Goal: Task Accomplishment & Management: Complete application form

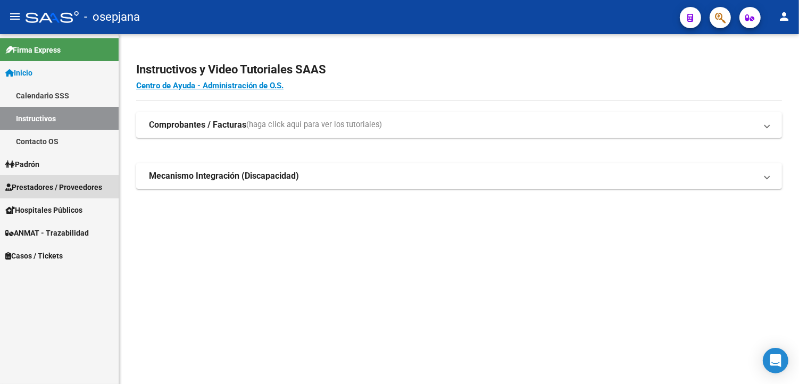
click at [46, 187] on span "Prestadores / Proveedores" at bounding box center [53, 187] width 97 height 12
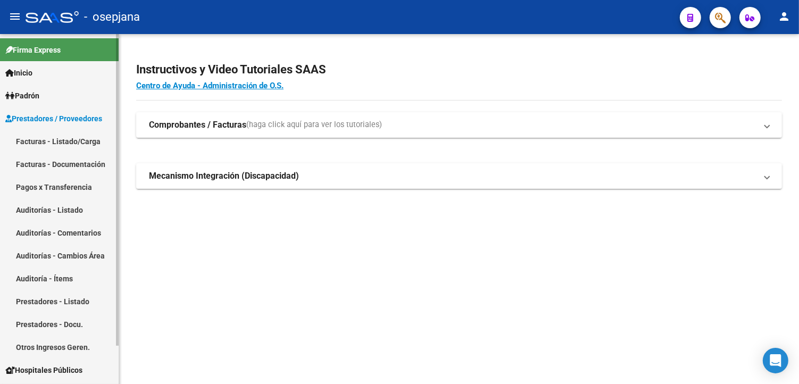
click at [52, 182] on link "Pagos x Transferencia" at bounding box center [59, 187] width 119 height 23
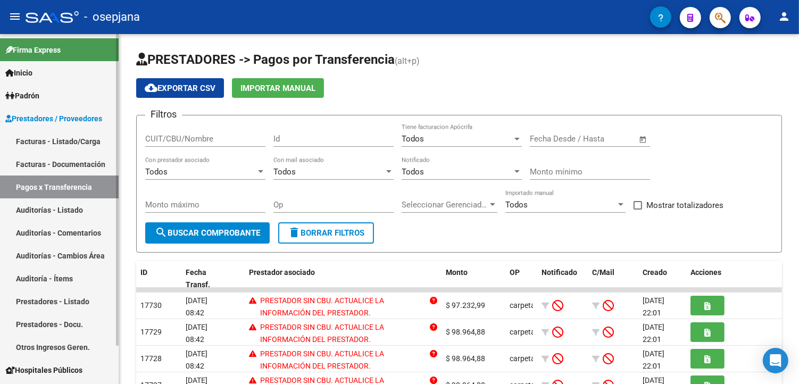
click at [36, 208] on link "Auditorías - Listado" at bounding box center [59, 209] width 119 height 23
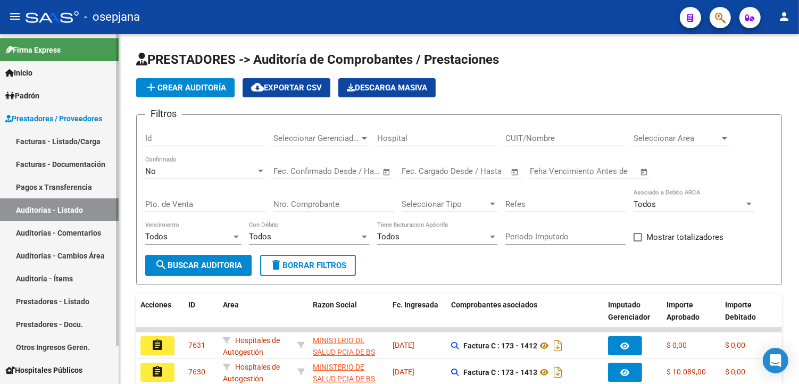
click at [64, 168] on link "Facturas - Documentación" at bounding box center [59, 164] width 119 height 23
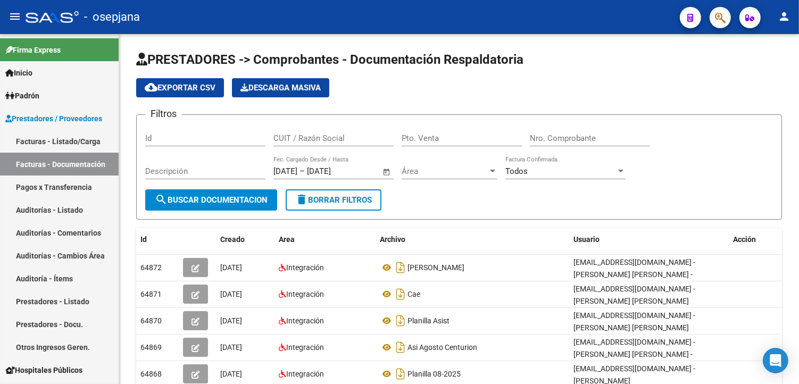
click at [439, 139] on input "Pto. Venta" at bounding box center [462, 138] width 120 height 10
type input "123"
click at [582, 144] on div "Nro. Comprobante" at bounding box center [590, 134] width 120 height 23
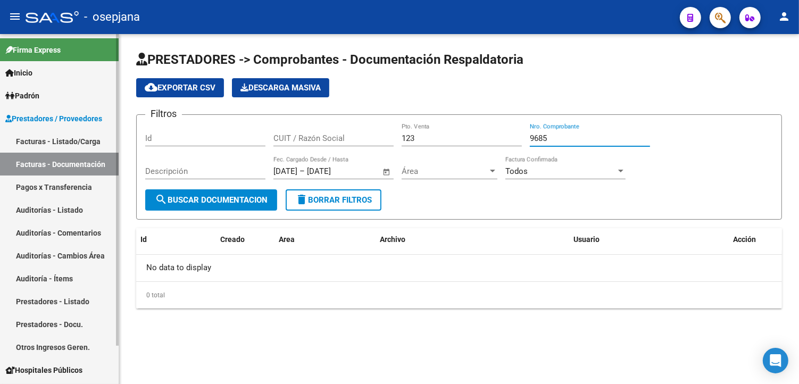
type input "9685"
drag, startPoint x: 65, startPoint y: 144, endPoint x: 113, endPoint y: 137, distance: 48.4
click at [65, 144] on link "Facturas - Listado/Carga" at bounding box center [59, 141] width 119 height 23
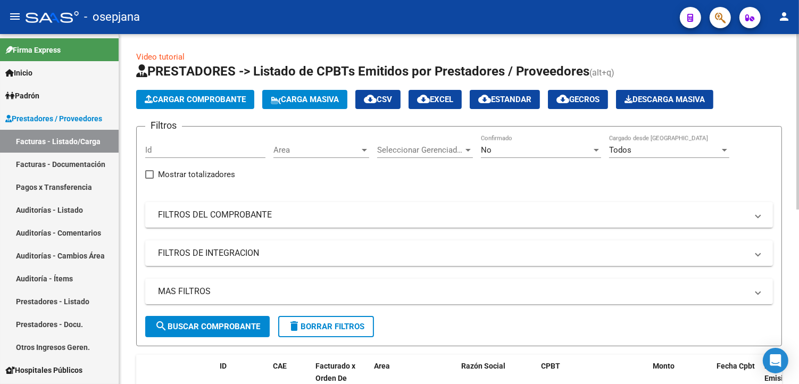
click at [496, 151] on div "No" at bounding box center [536, 150] width 111 height 10
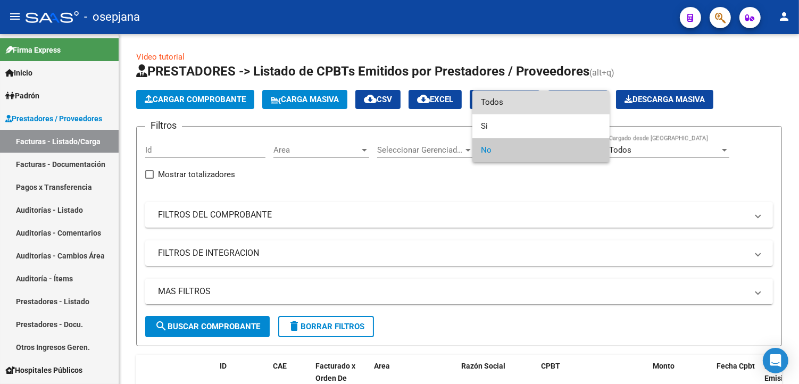
click at [493, 106] on span "Todos" at bounding box center [541, 102] width 120 height 24
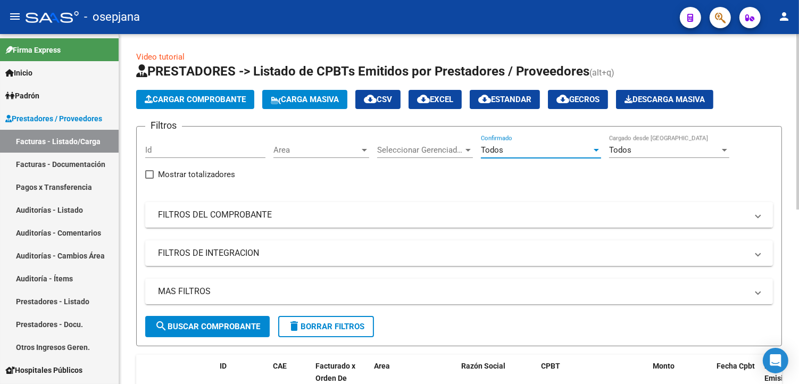
click at [236, 218] on mat-panel-title "FILTROS DEL COMPROBANTE" at bounding box center [452, 215] width 589 height 12
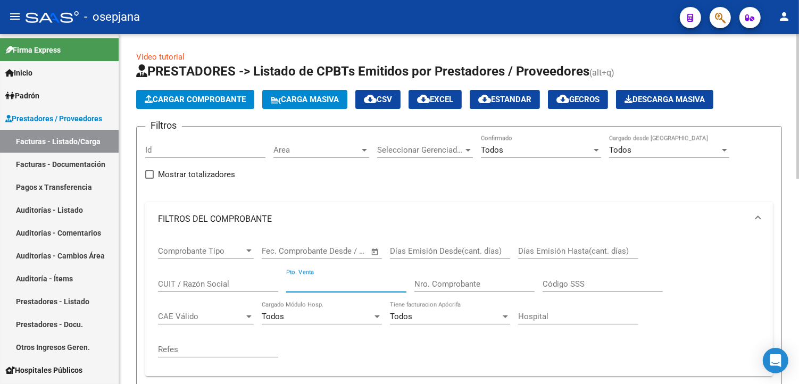
click at [309, 279] on input "Pto. Venta" at bounding box center [346, 284] width 120 height 10
type input "123"
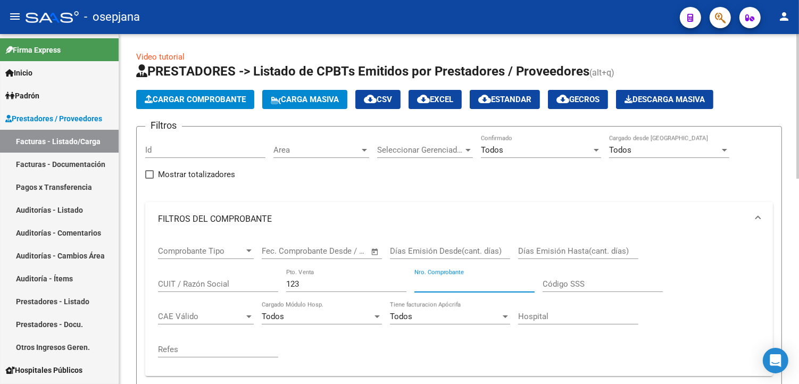
click at [461, 282] on input "Nro. Comprobante" at bounding box center [474, 284] width 120 height 10
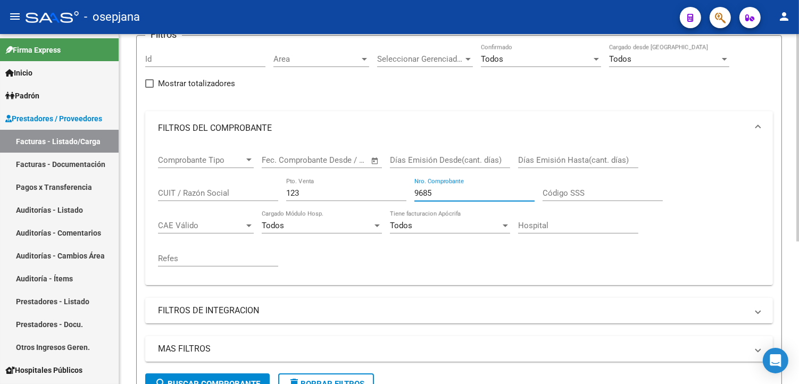
scroll to position [63, 0]
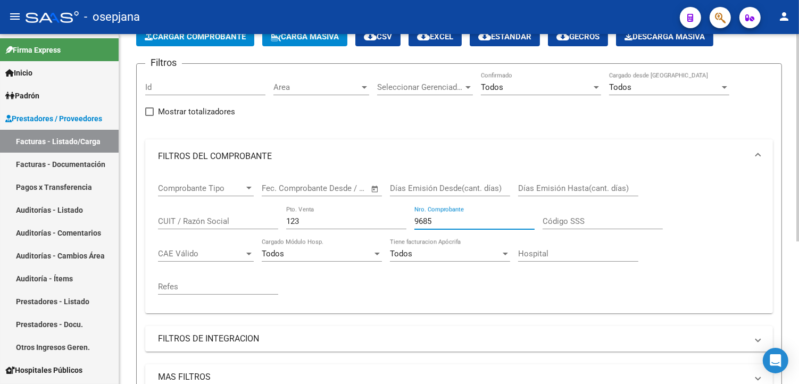
type input "9685"
click at [213, 253] on span "CAE Válido" at bounding box center [201, 254] width 86 height 10
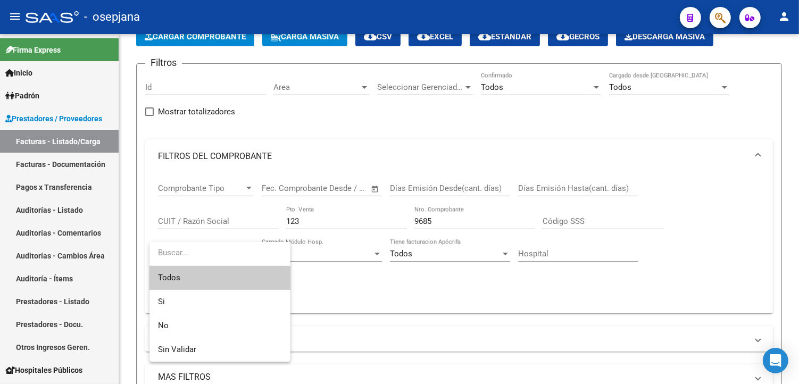
click at [204, 273] on span "Todos" at bounding box center [220, 278] width 124 height 24
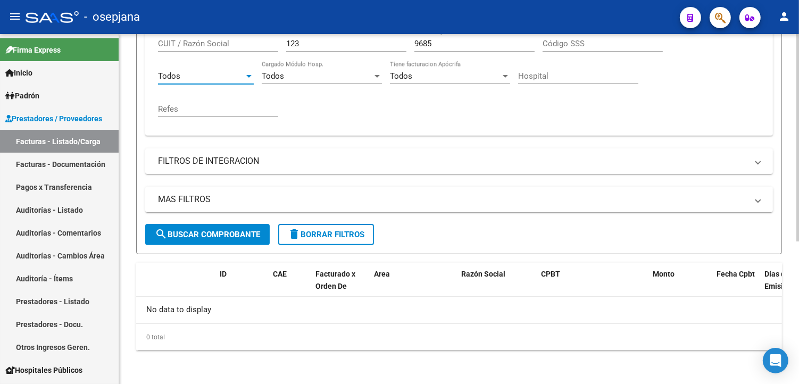
click at [236, 232] on span "search Buscar Comprobante" at bounding box center [207, 235] width 105 height 10
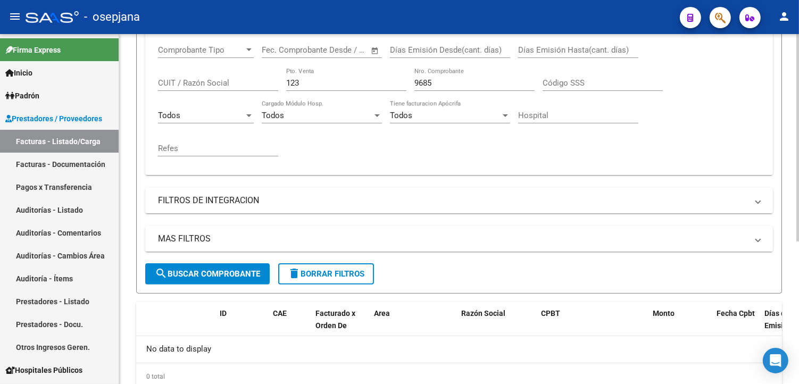
scroll to position [181, 0]
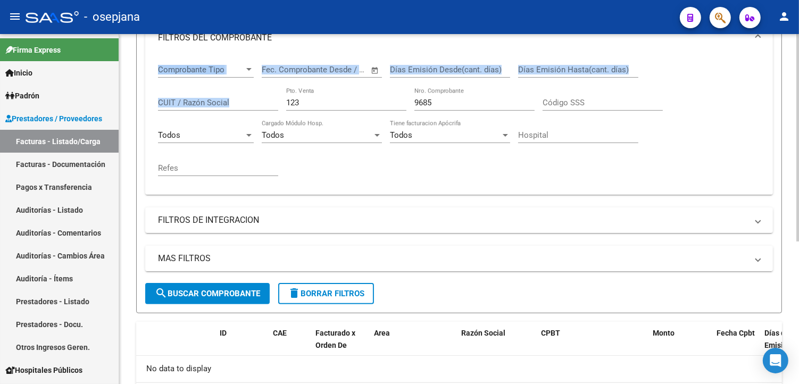
drag, startPoint x: 349, startPoint y: 109, endPoint x: 128, endPoint y: 84, distance: 222.1
click at [128, 84] on div "Video tutorial PRESTADORES -> Listado de CPBTs Emitidos por Prestadores / Prove…" at bounding box center [459, 148] width 680 height 591
click at [314, 101] on input "123" at bounding box center [346, 103] width 120 height 10
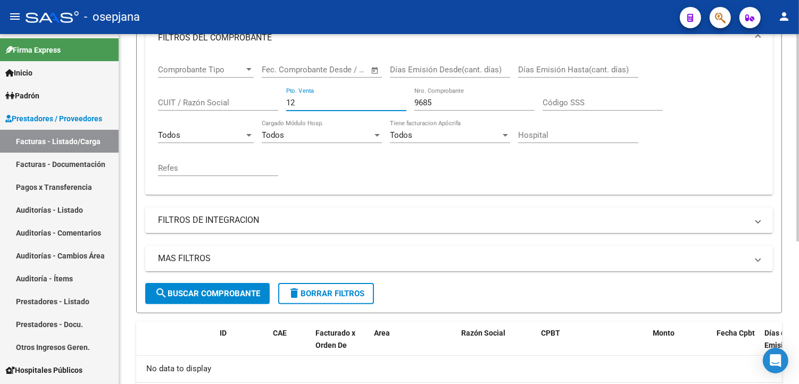
type input "1"
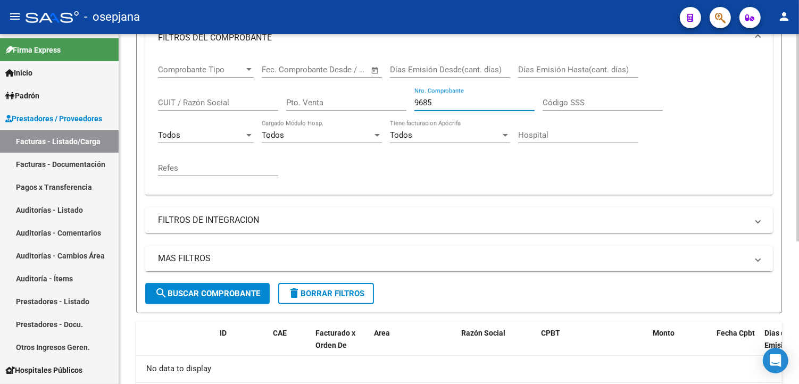
drag, startPoint x: 442, startPoint y: 100, endPoint x: 285, endPoint y: 74, distance: 159.5
click at [285, 74] on div "Comprobante Tipo Comprobante Tipo Fecha inicio – Fecha fin Fec. Comprobante Des…" at bounding box center [459, 120] width 602 height 131
click at [192, 95] on div "CUIT / Razón Social" at bounding box center [218, 99] width 120 height 23
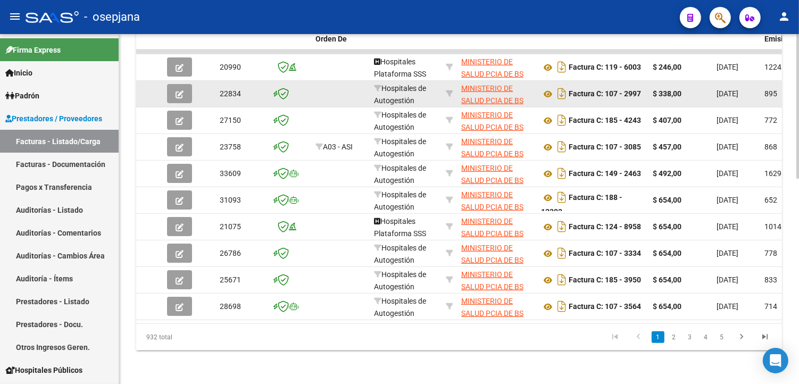
scroll to position [497, 0]
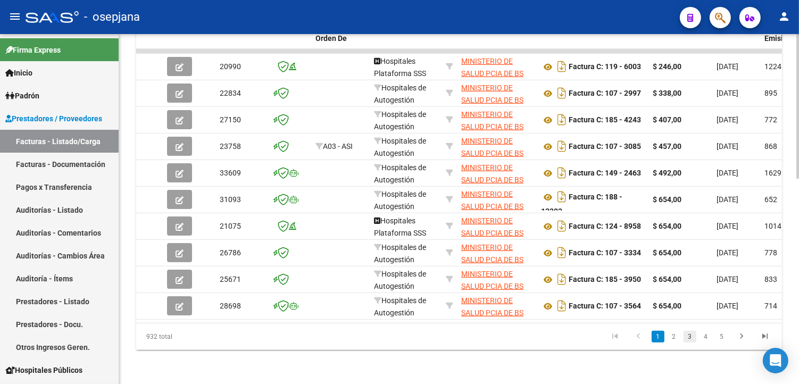
type input "30626983398"
click at [692, 336] on link "3" at bounding box center [689, 337] width 13 height 12
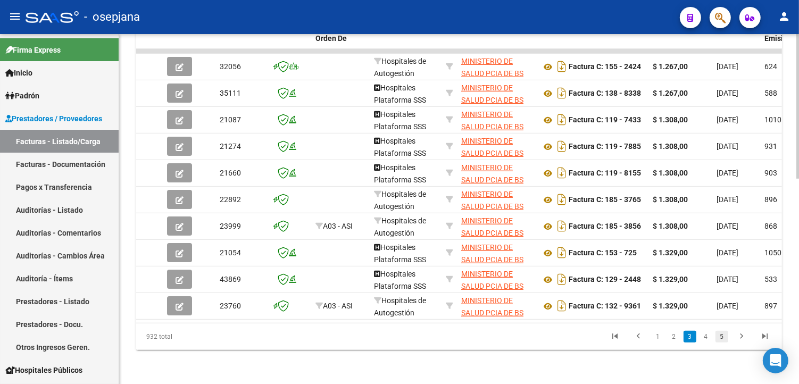
click at [719, 336] on link "5" at bounding box center [721, 337] width 13 height 12
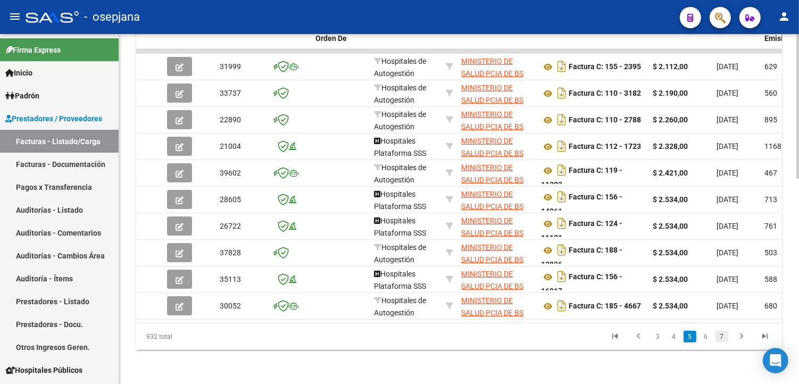
click at [716, 339] on link "7" at bounding box center [721, 337] width 13 height 12
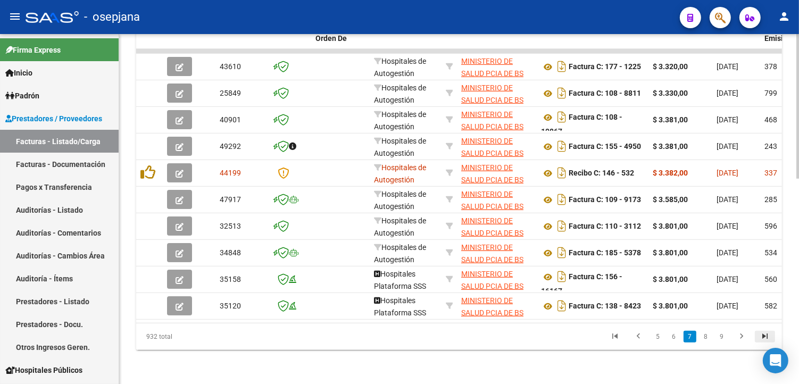
click at [761, 334] on icon "go to last page" at bounding box center [765, 337] width 14 height 13
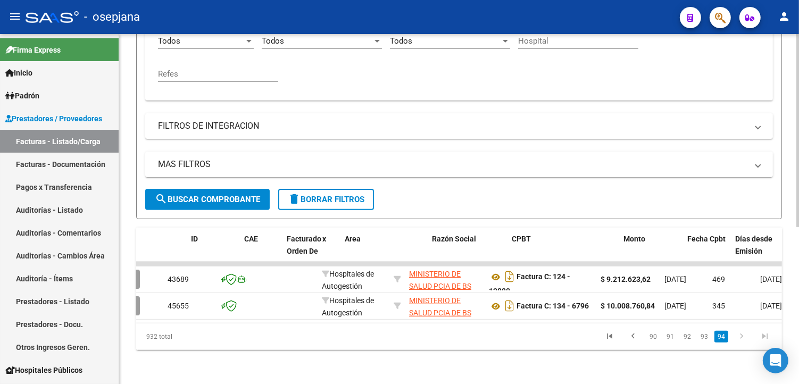
scroll to position [0, 23]
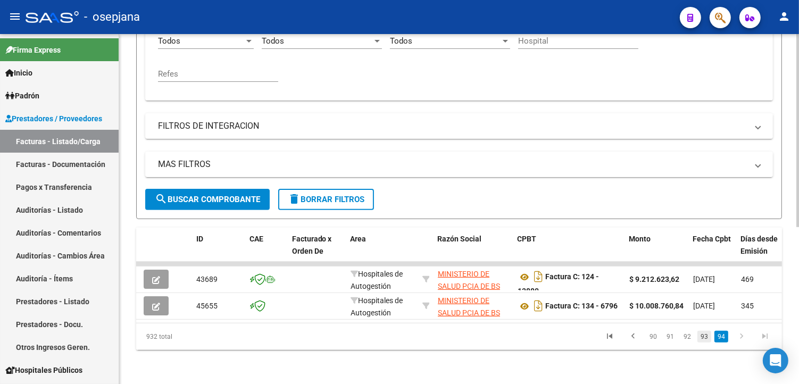
click at [703, 334] on link "93" at bounding box center [704, 337] width 14 height 12
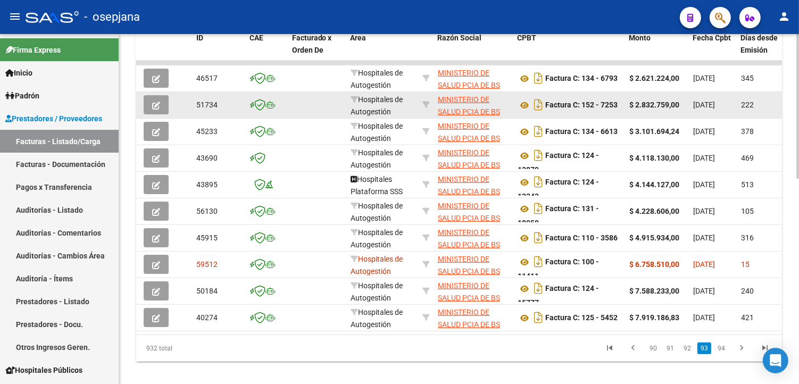
scroll to position [497, 0]
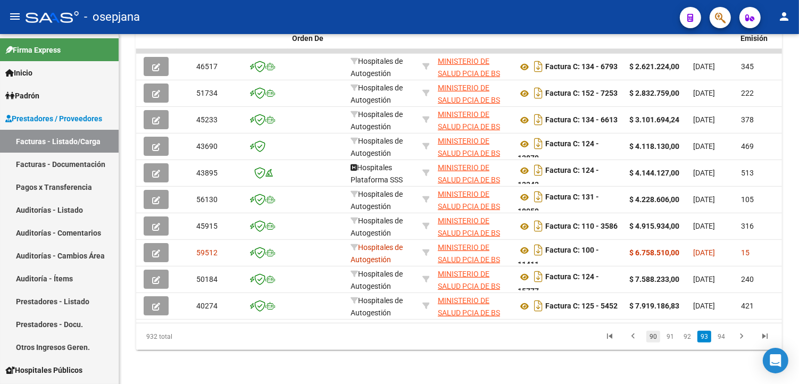
click at [657, 336] on link "90" at bounding box center [653, 337] width 14 height 12
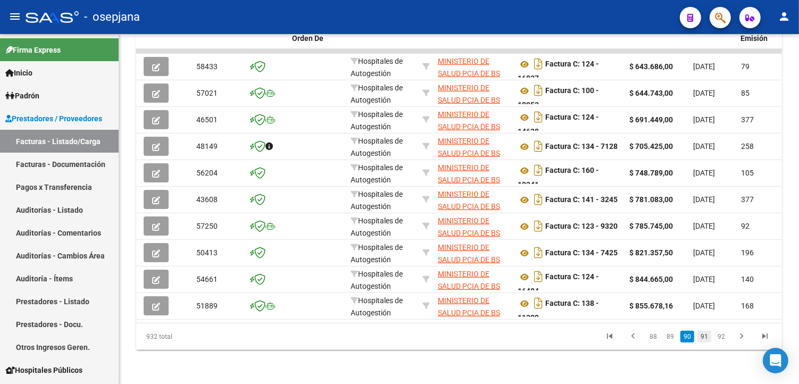
click at [703, 338] on link "91" at bounding box center [704, 337] width 14 height 12
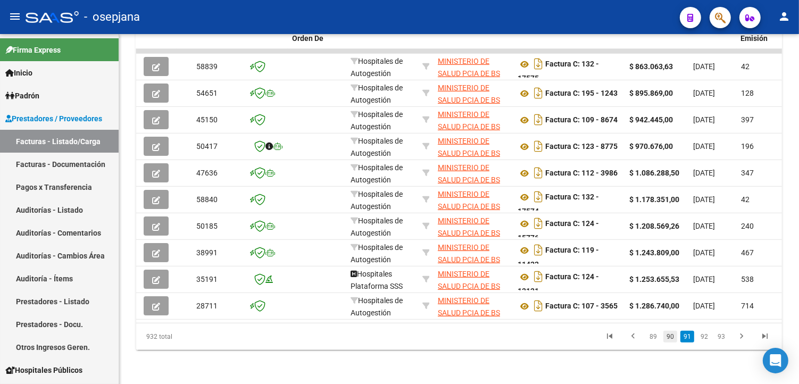
click at [665, 335] on link "90" at bounding box center [670, 337] width 14 height 12
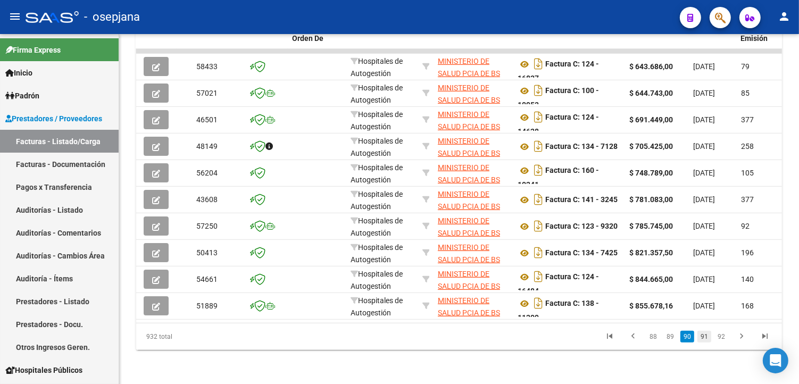
click at [699, 337] on link "91" at bounding box center [704, 337] width 14 height 12
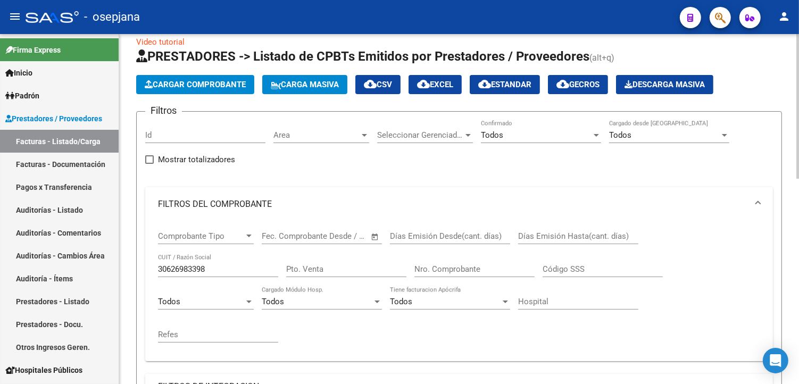
scroll to position [0, 0]
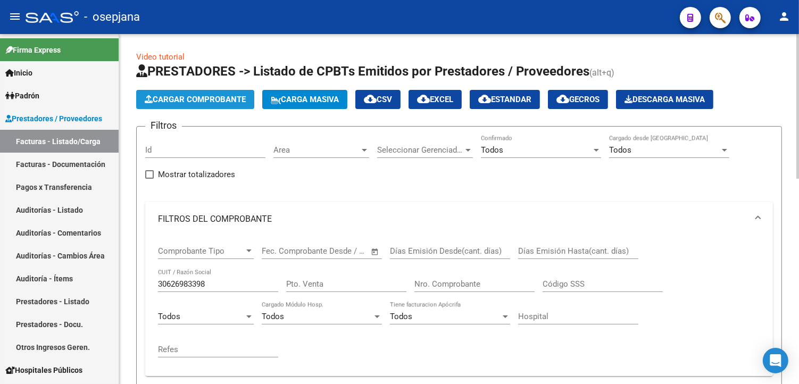
click at [226, 102] on span "Cargar Comprobante" at bounding box center [195, 100] width 101 height 10
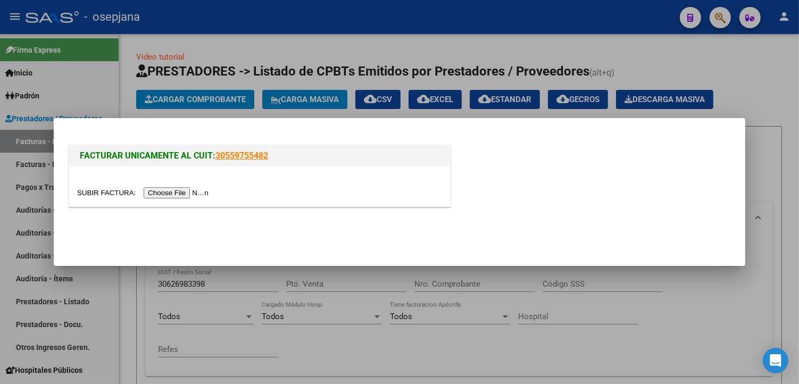
click at [170, 193] on input "file" at bounding box center [144, 192] width 135 height 11
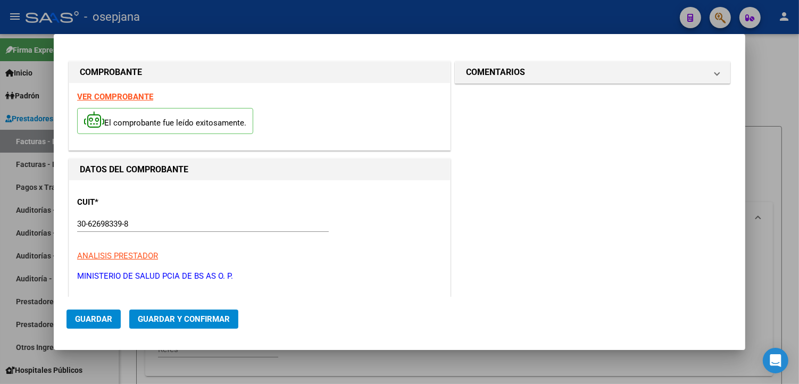
type input "9685"
type input "$ 1.009.518,00"
type input "[DATE]"
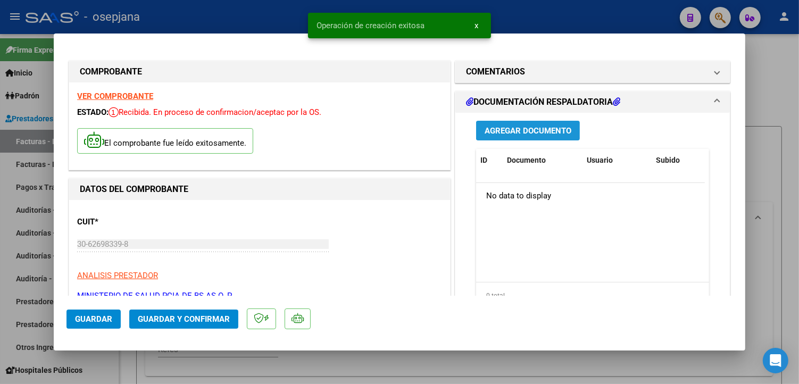
click at [516, 128] on span "Agregar Documento" at bounding box center [528, 131] width 87 height 10
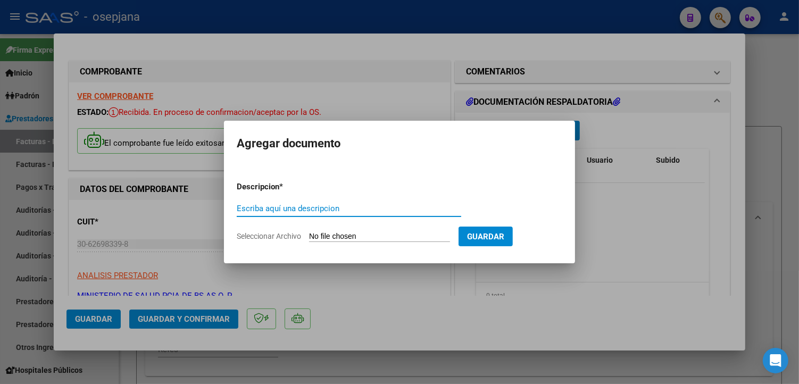
click at [368, 237] on input "Seleccionar Archivo" at bounding box center [379, 237] width 141 height 10
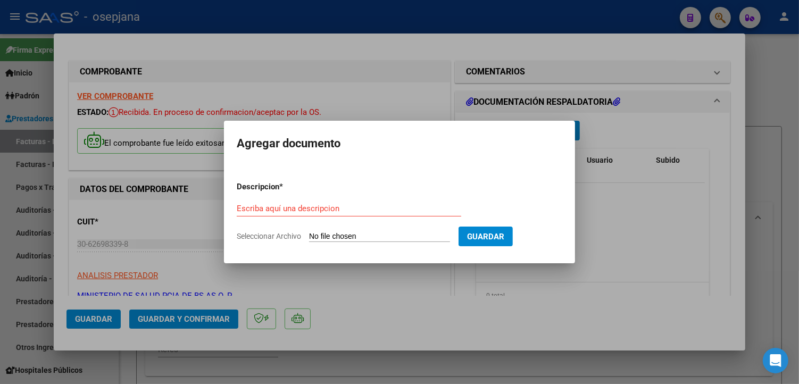
type input "C:\fakepath\SAMO FC Nº 9685.pdf"
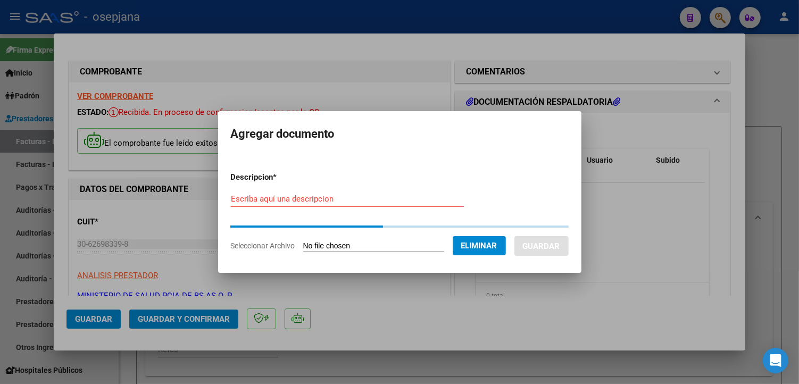
click at [252, 203] on div "Escriba aquí una descripcion" at bounding box center [347, 199] width 233 height 16
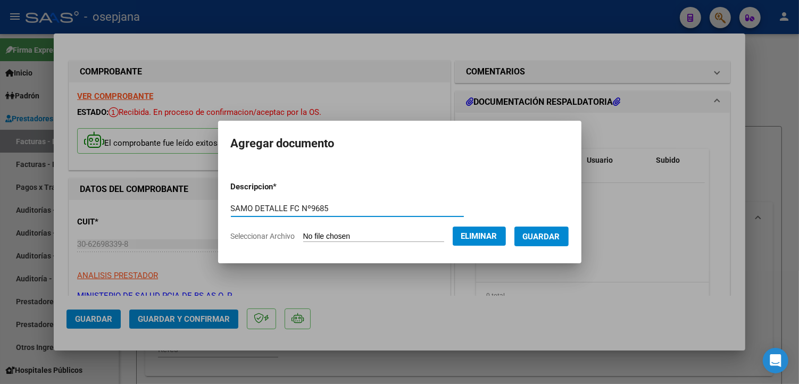
type input "SAMO DETALLE FC Nº9685"
click at [557, 236] on span "Guardar" at bounding box center [541, 237] width 37 height 10
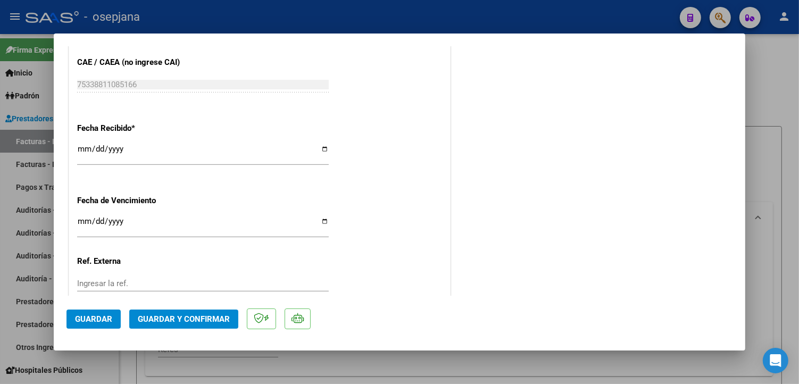
scroll to position [601, 0]
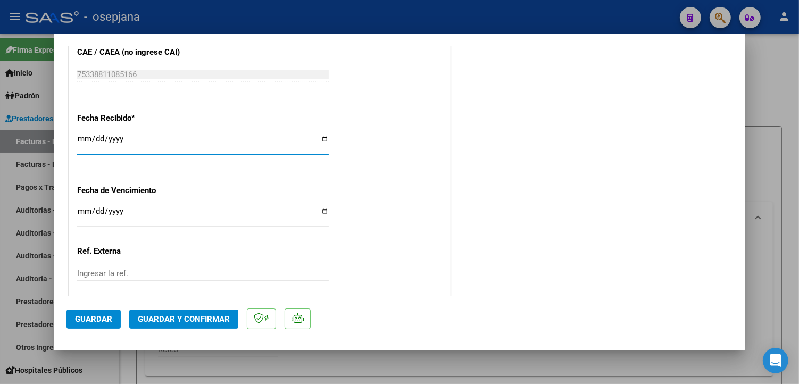
click at [318, 139] on input "[DATE]" at bounding box center [203, 143] width 252 height 17
type input "[DATE]"
click at [319, 210] on input "Ingresar la fecha" at bounding box center [203, 215] width 252 height 17
type input "[DATE]"
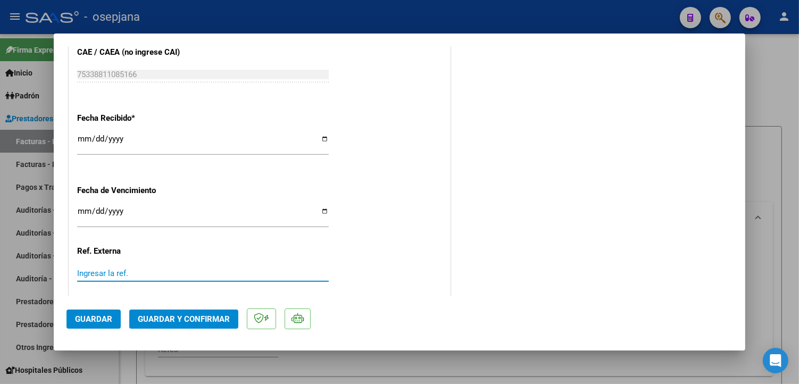
click at [113, 274] on input "Ingresar la ref." at bounding box center [203, 274] width 252 height 10
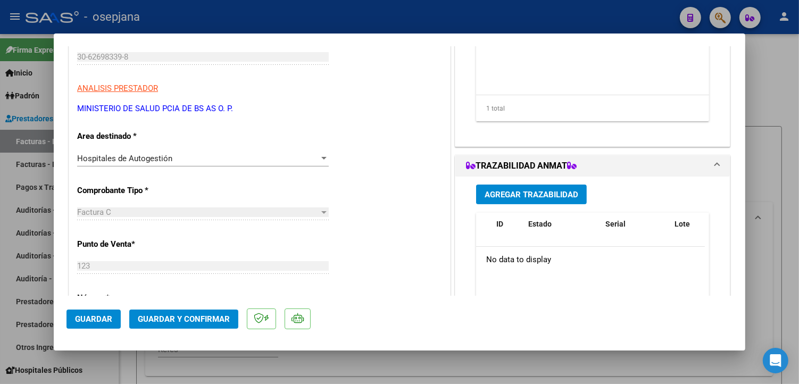
scroll to position [0, 0]
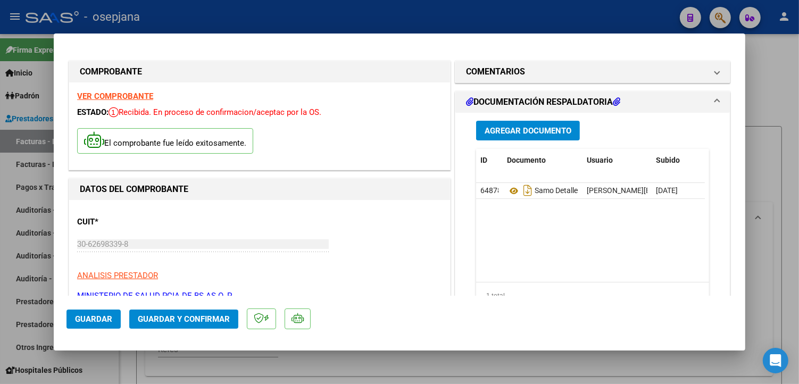
type input "33576"
click at [153, 316] on span "Guardar y Confirmar" at bounding box center [184, 319] width 92 height 10
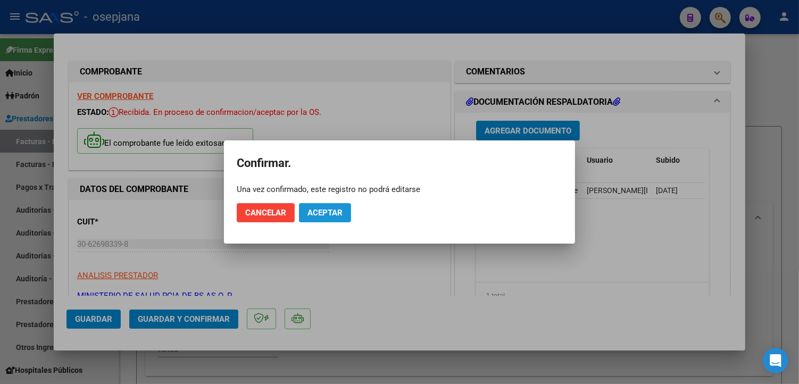
click at [331, 213] on span "Aceptar" at bounding box center [324, 213] width 35 height 10
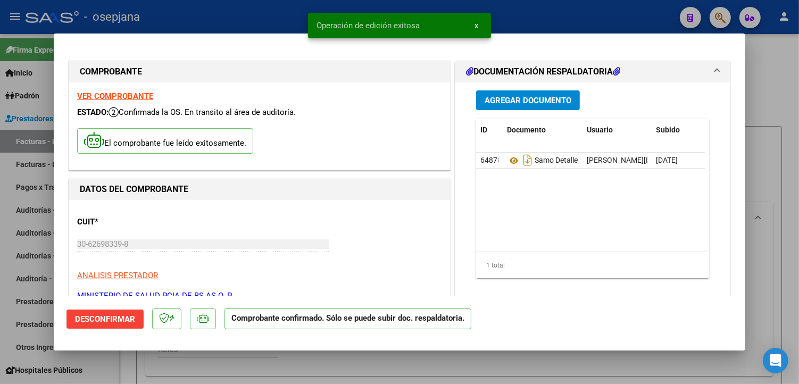
click at [180, 20] on div at bounding box center [399, 192] width 799 height 384
type input "$ 0,00"
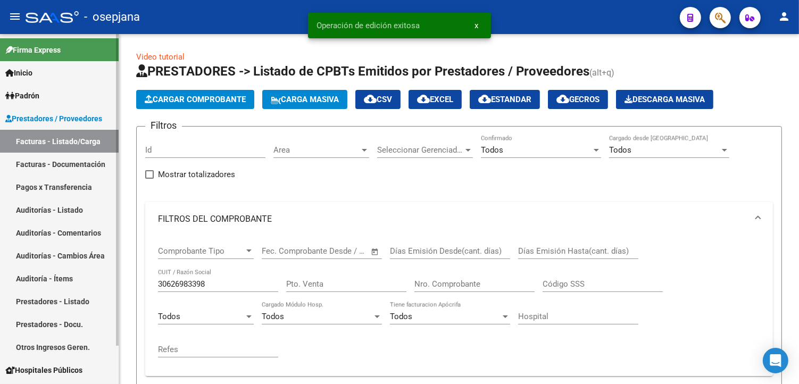
click at [62, 160] on link "Facturas - Documentación" at bounding box center [59, 164] width 119 height 23
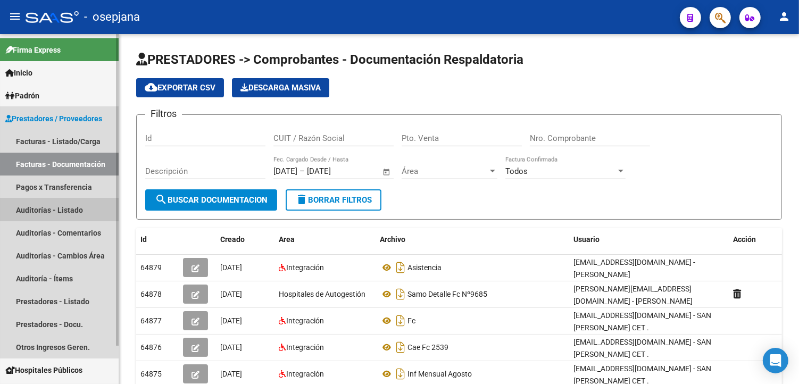
click at [56, 203] on link "Auditorías - Listado" at bounding box center [59, 209] width 119 height 23
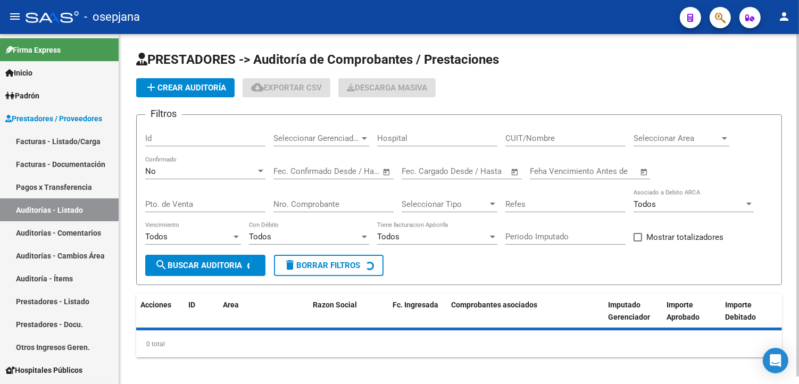
click at [185, 90] on span "add Crear Auditoría" at bounding box center [185, 88] width 81 height 10
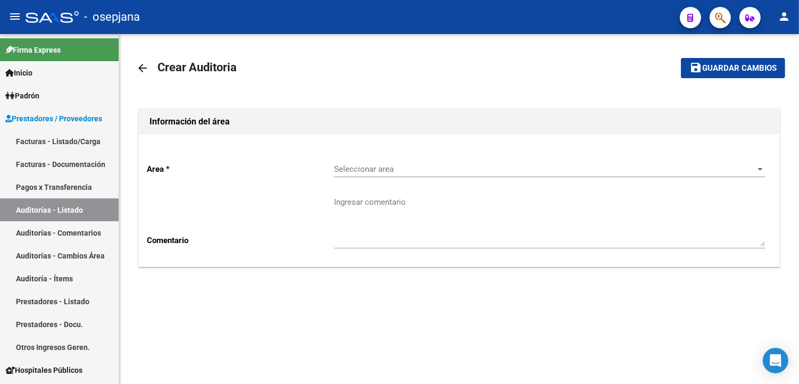
click at [390, 177] on div "Seleccionar area Seleccionar area" at bounding box center [549, 165] width 431 height 23
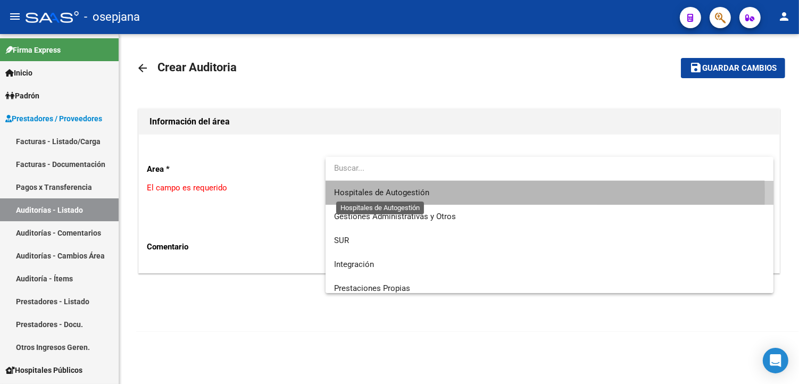
click at [384, 192] on span "Hospitales de Autogestión" at bounding box center [381, 193] width 95 height 10
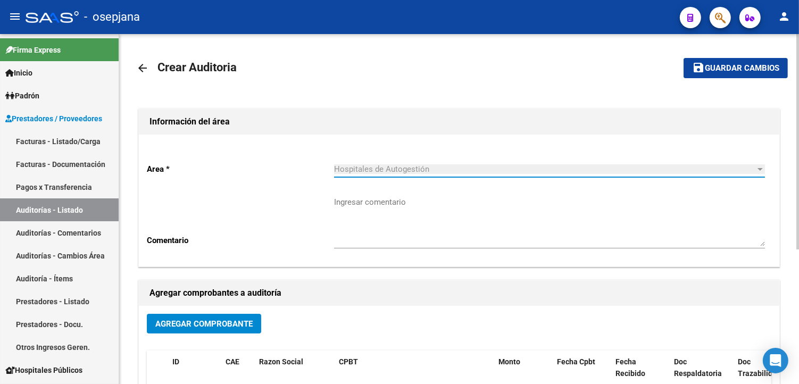
click at [195, 326] on span "Agregar Comprobante" at bounding box center [203, 324] width 97 height 10
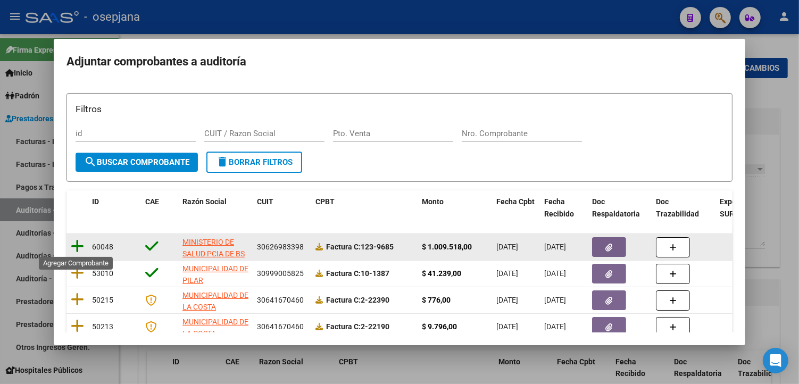
click at [81, 241] on icon at bounding box center [77, 246] width 13 height 15
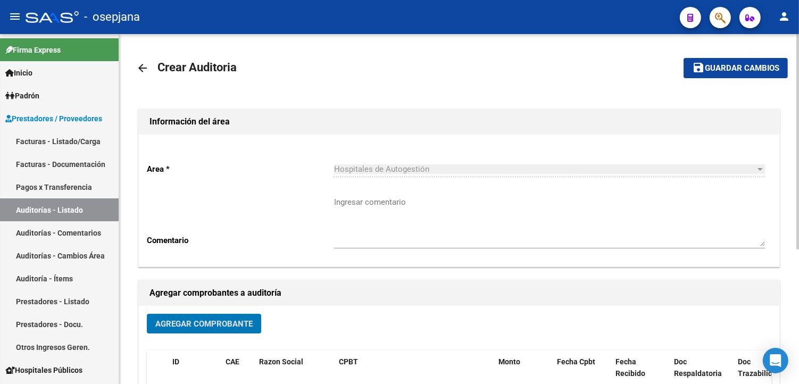
click at [730, 65] on span "Guardar cambios" at bounding box center [742, 69] width 74 height 10
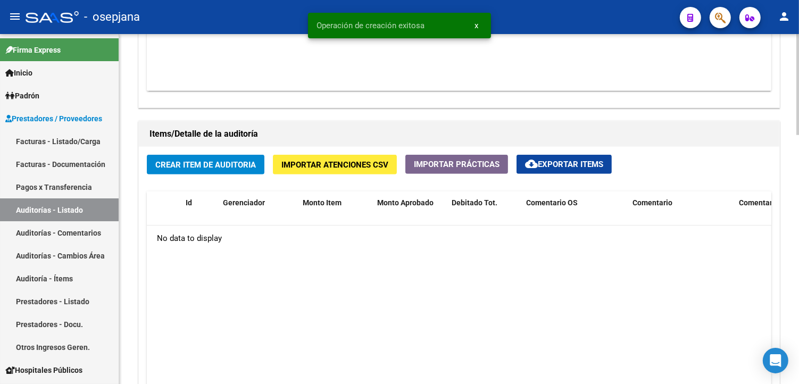
scroll to position [768, 0]
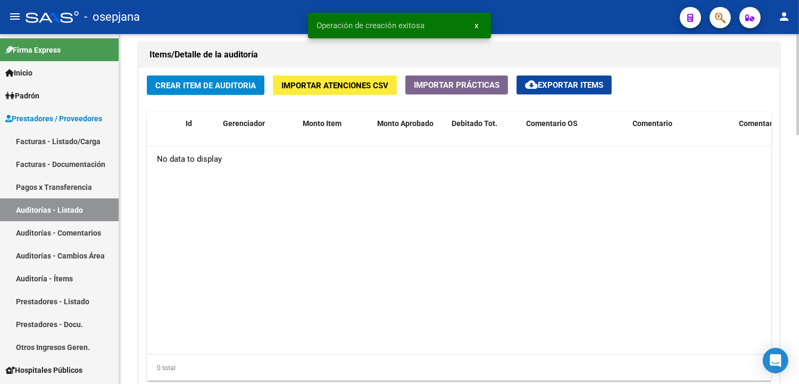
click at [190, 85] on span "Crear Item de Auditoria" at bounding box center [205, 86] width 101 height 10
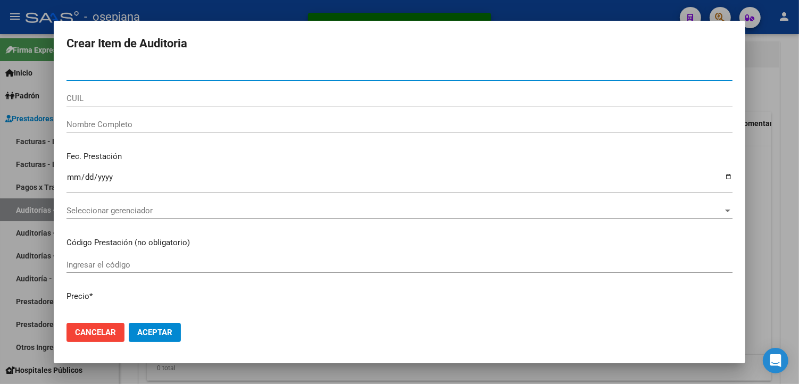
click at [85, 71] on input "Nro Documento" at bounding box center [399, 73] width 666 height 10
type input "16331172"
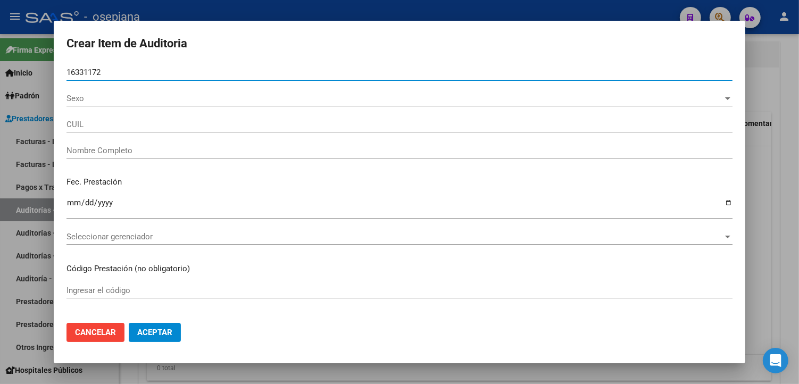
type input "20163311721"
type input "ARZAMENDIA ALBINO"
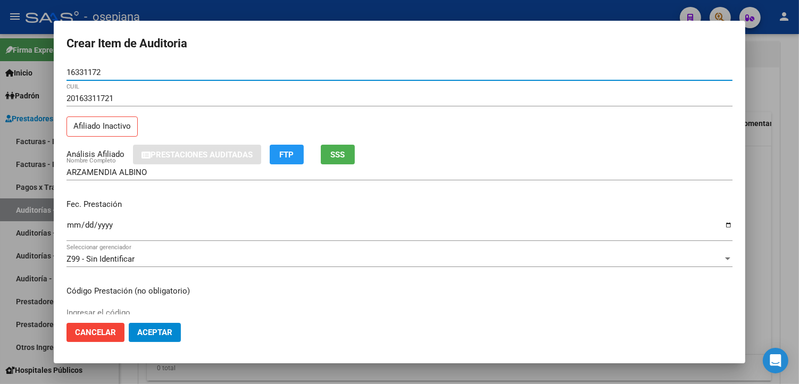
type input "16331172"
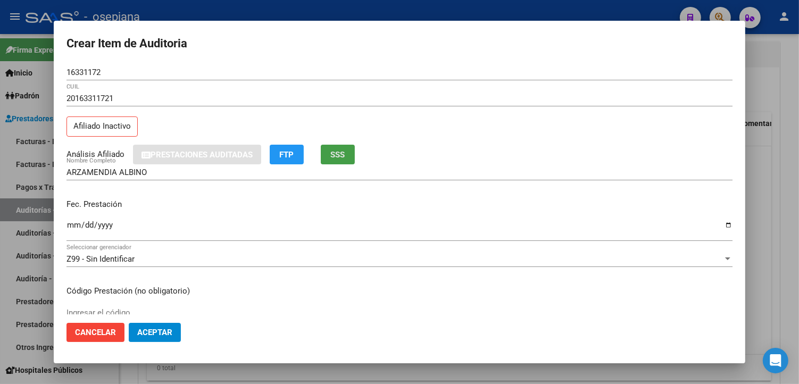
click at [337, 155] on span "SSS" at bounding box center [338, 155] width 14 height 10
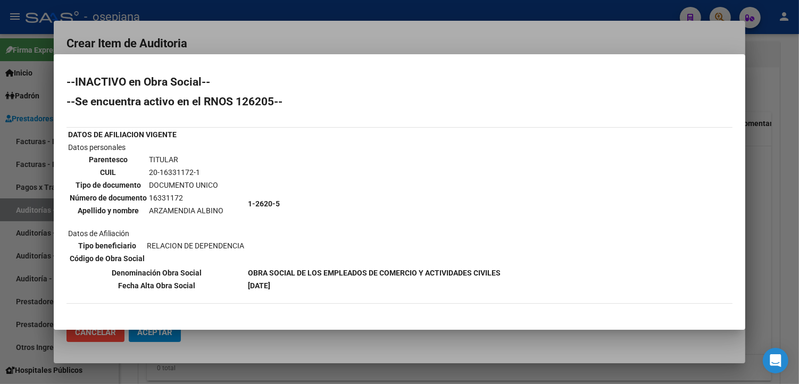
scroll to position [157, 0]
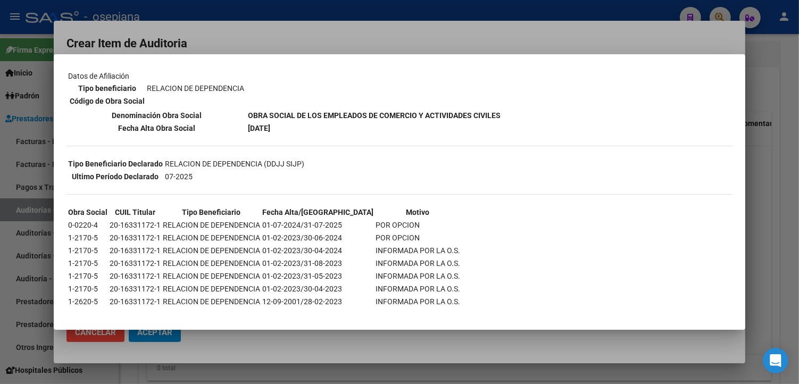
click at [371, 40] on div at bounding box center [399, 192] width 799 height 384
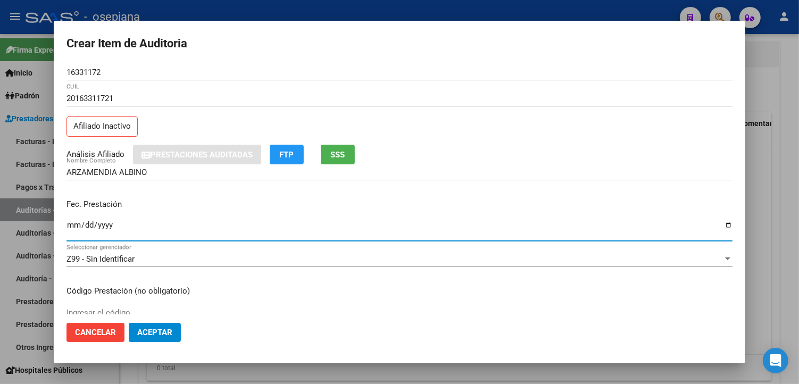
click at [69, 224] on input "Ingresar la fecha" at bounding box center [399, 229] width 666 height 17
type input "[DATE]"
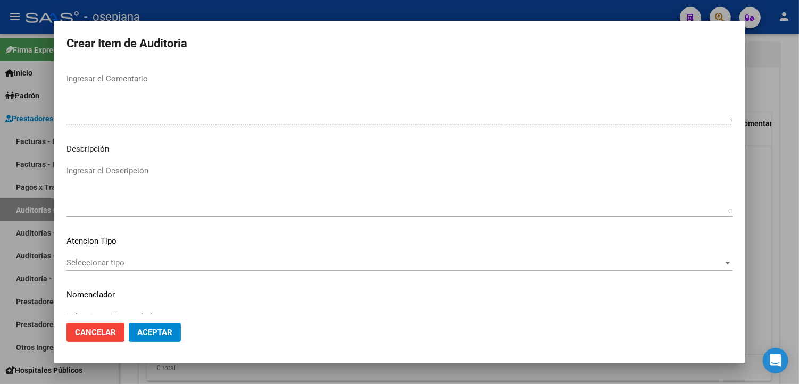
scroll to position [708, 0]
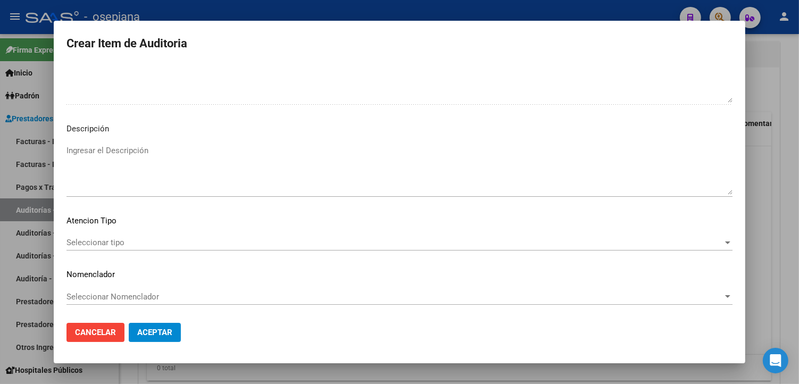
click at [104, 238] on span "Seleccionar tipo" at bounding box center [394, 243] width 656 height 10
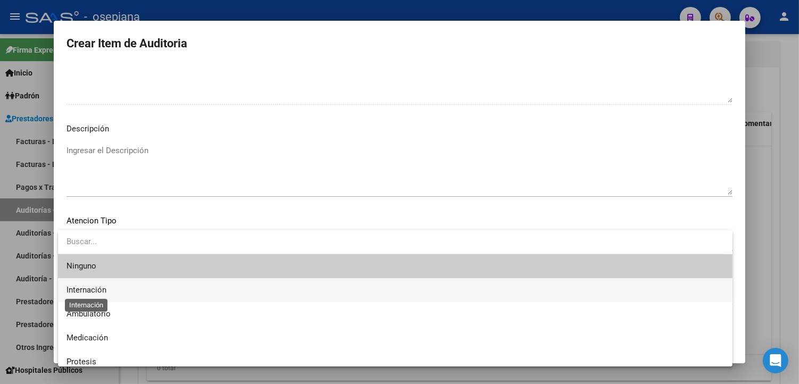
click at [98, 291] on span "Internación" at bounding box center [86, 290] width 40 height 10
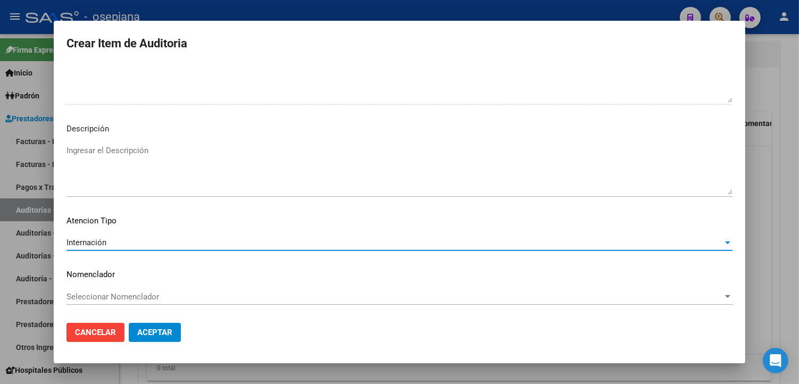
click at [120, 292] on span "Seleccionar Nomenclador" at bounding box center [394, 297] width 656 height 10
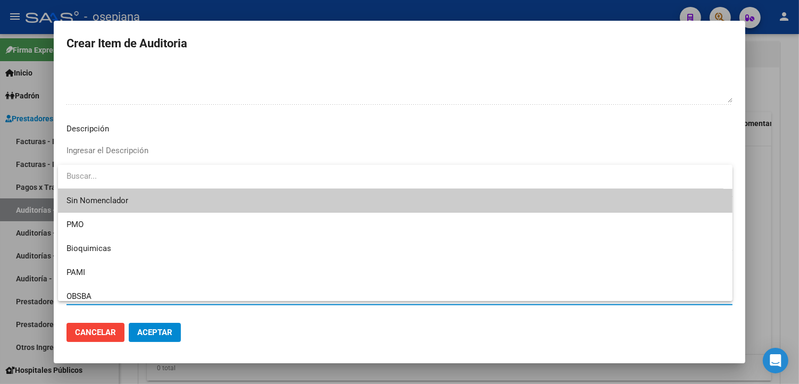
click at [133, 199] on span "Sin Nomenclador" at bounding box center [394, 201] width 657 height 24
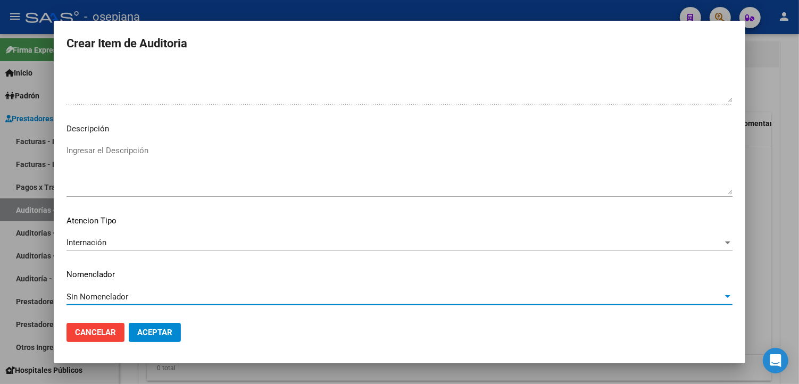
click at [162, 330] on span "Aceptar" at bounding box center [154, 333] width 35 height 10
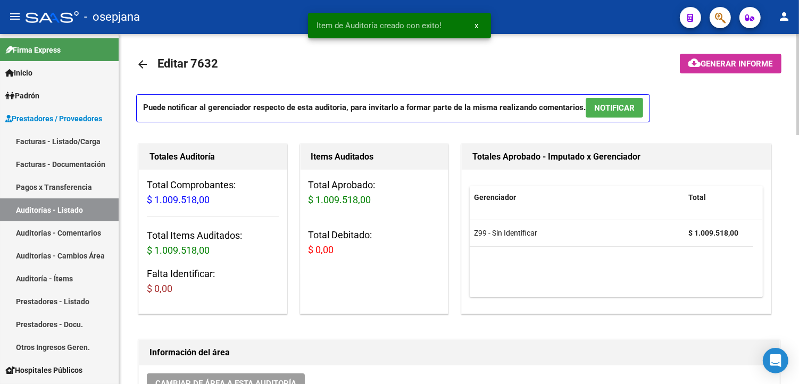
scroll to position [0, 0]
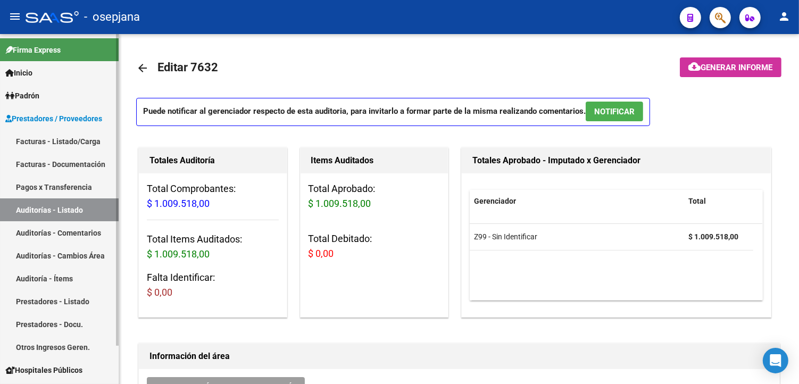
drag, startPoint x: 51, startPoint y: 141, endPoint x: 84, endPoint y: 141, distance: 33.5
click at [51, 141] on link "Facturas - Listado/Carga" at bounding box center [59, 141] width 119 height 23
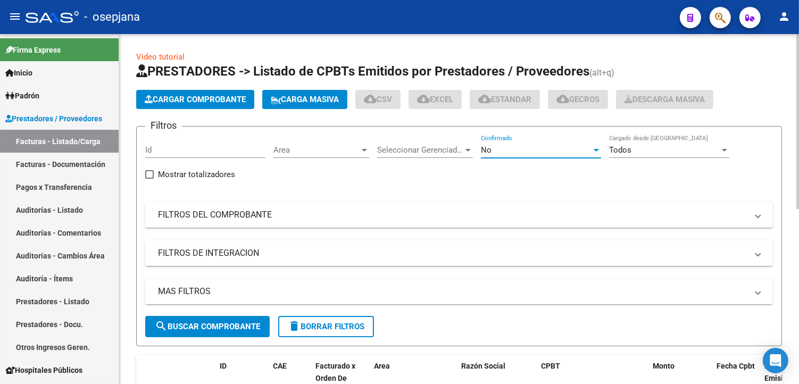
click at [498, 150] on div "No" at bounding box center [536, 150] width 111 height 10
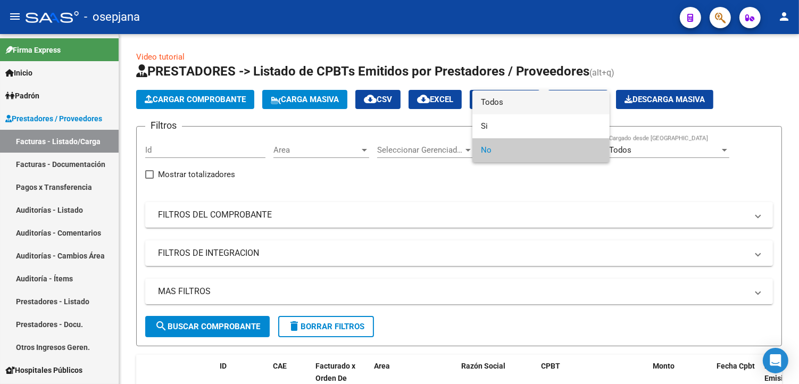
click at [509, 101] on span "Todos" at bounding box center [541, 102] width 120 height 24
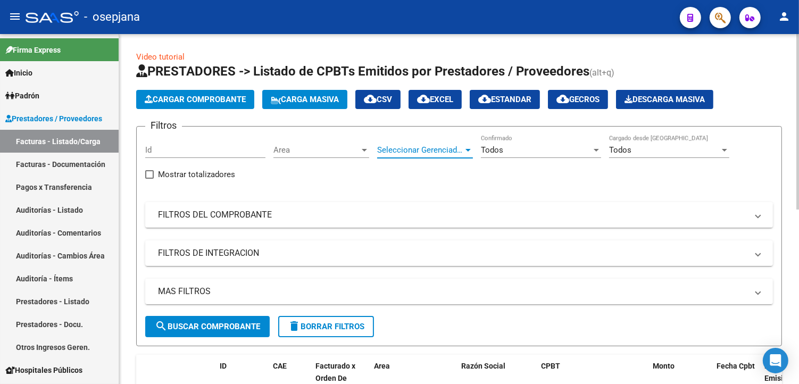
click at [431, 149] on span "Seleccionar Gerenciador" at bounding box center [420, 150] width 86 height 10
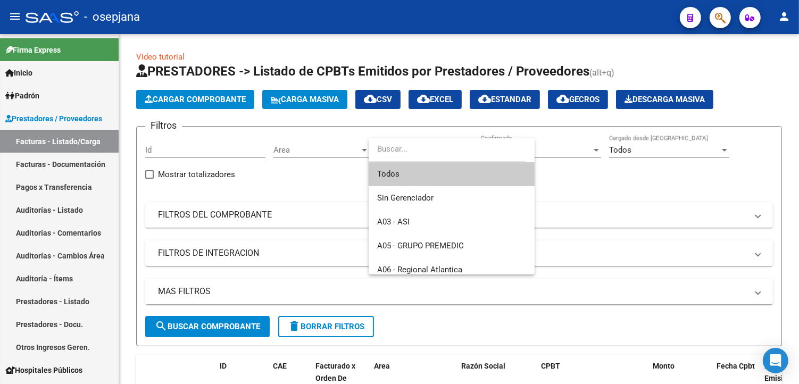
click at [422, 173] on span "Todos" at bounding box center [451, 174] width 149 height 24
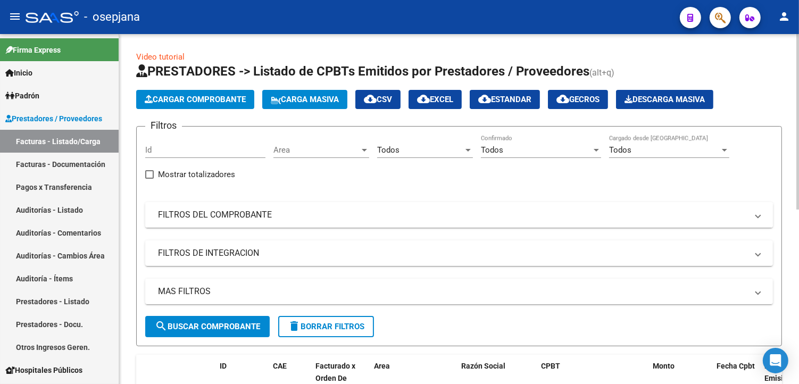
click at [315, 205] on mat-expansion-panel-header "FILTROS DEL COMPROBANTE" at bounding box center [459, 215] width 628 height 26
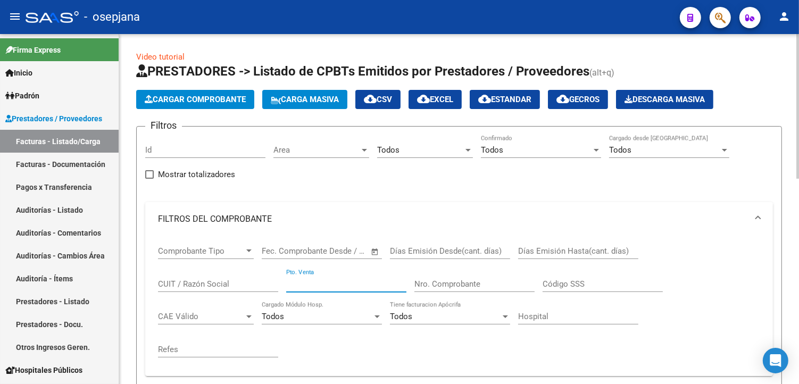
click at [323, 286] on input "Pto. Venta" at bounding box center [346, 284] width 120 height 10
type input "158"
click at [422, 283] on input "Nro. Comprobante" at bounding box center [474, 284] width 120 height 10
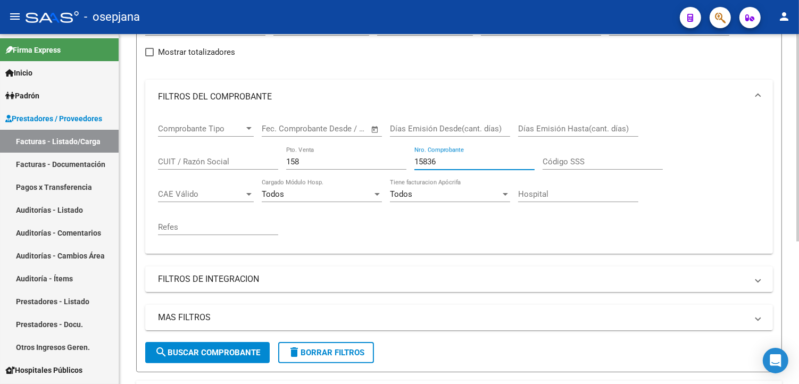
scroll to position [63, 0]
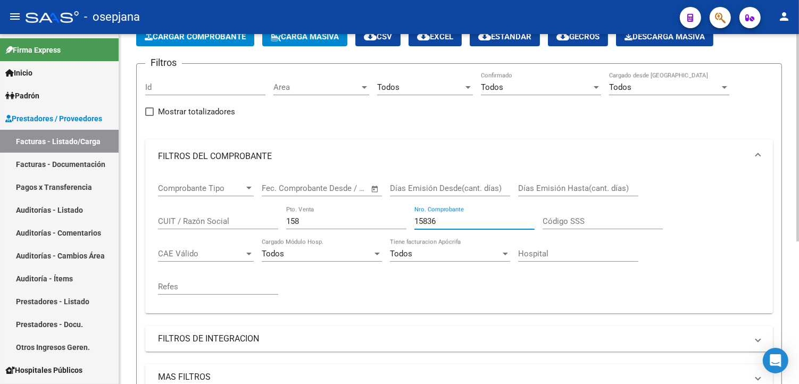
type input "15836"
click at [201, 182] on div "Comprobante Tipo Comprobante Tipo" at bounding box center [206, 184] width 96 height 23
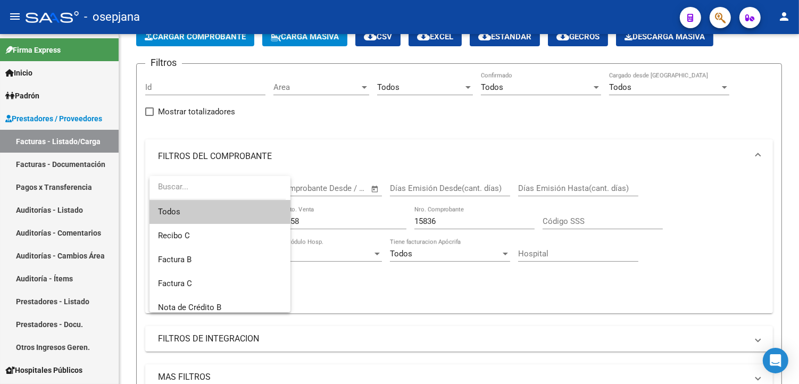
click at [194, 210] on span "Todos" at bounding box center [220, 212] width 124 height 24
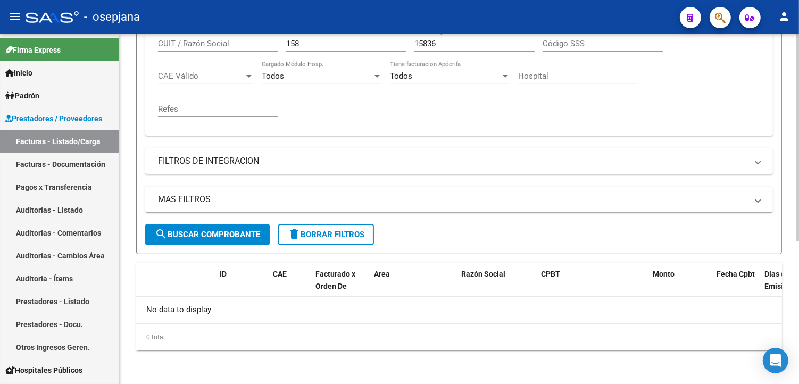
click at [187, 229] on button "search Buscar Comprobante" at bounding box center [207, 234] width 124 height 21
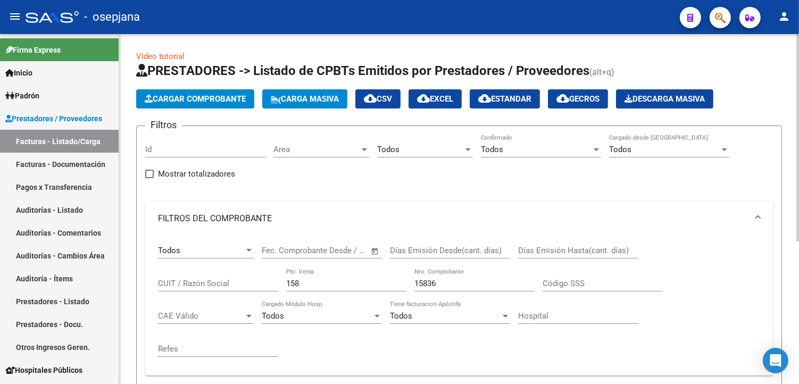
scroll to position [0, 0]
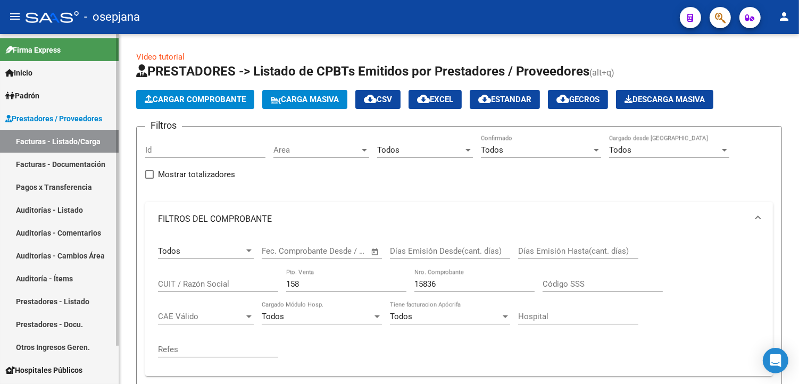
click at [51, 157] on link "Facturas - Documentación" at bounding box center [59, 164] width 119 height 23
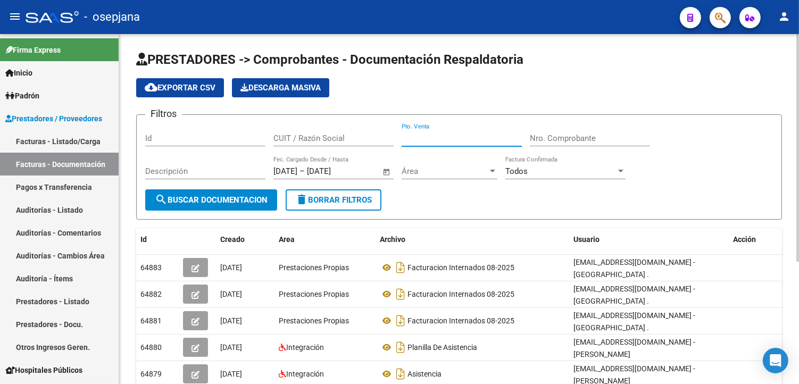
click at [425, 143] on input "Pto. Venta" at bounding box center [462, 138] width 120 height 10
type input "158"
click at [547, 143] on input "Nro. Comprobante" at bounding box center [590, 138] width 120 height 10
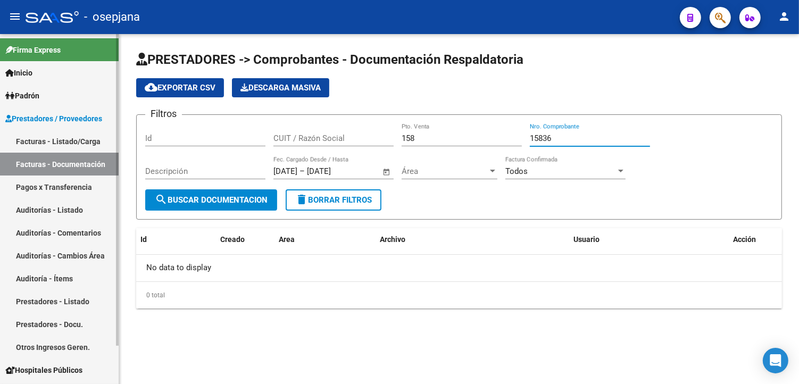
type input "15836"
click at [44, 138] on link "Facturas - Listado/Carga" at bounding box center [59, 141] width 119 height 23
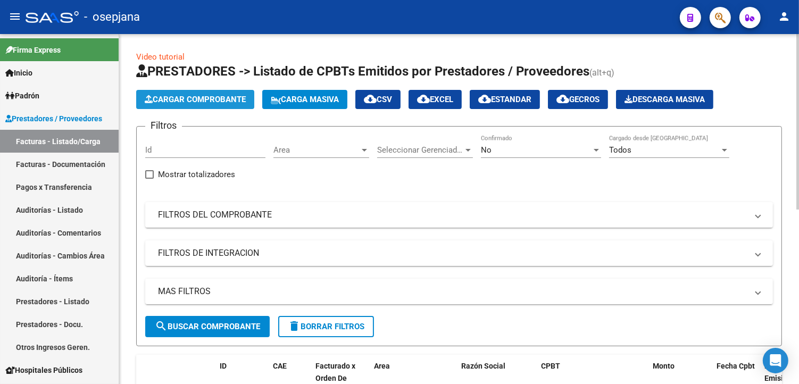
click at [241, 104] on button "Cargar Comprobante" at bounding box center [195, 99] width 118 height 19
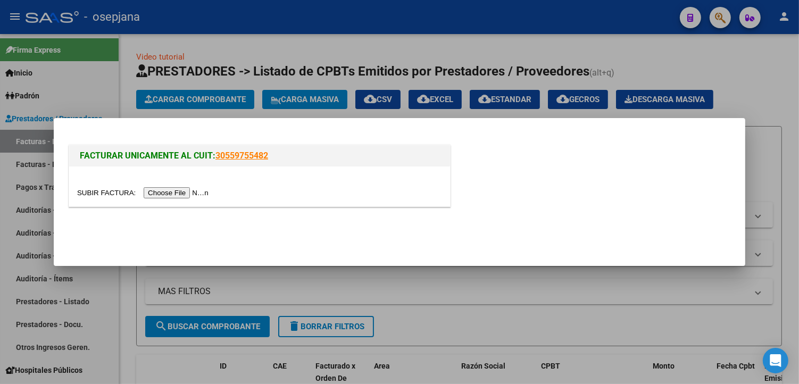
click at [165, 187] on input "file" at bounding box center [144, 192] width 135 height 11
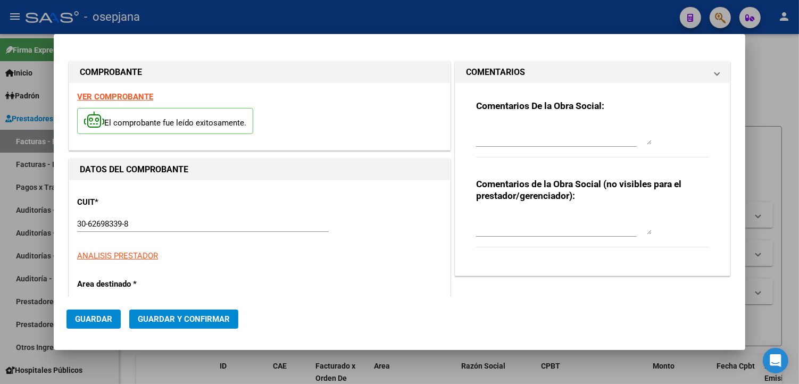
type input "15836"
type input "$ 138.668,00"
type input "[DATE]"
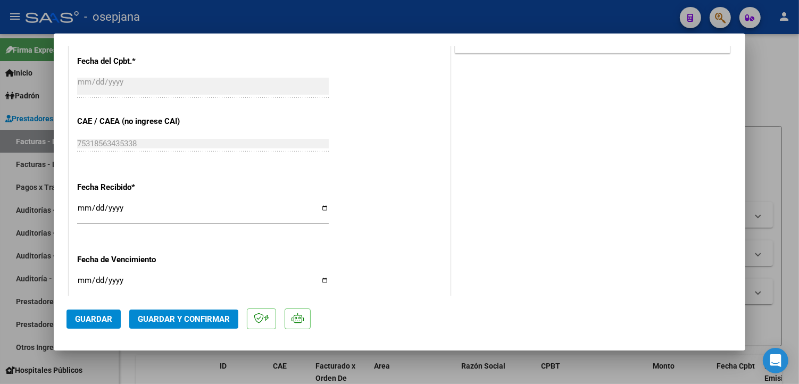
scroll to position [591, 0]
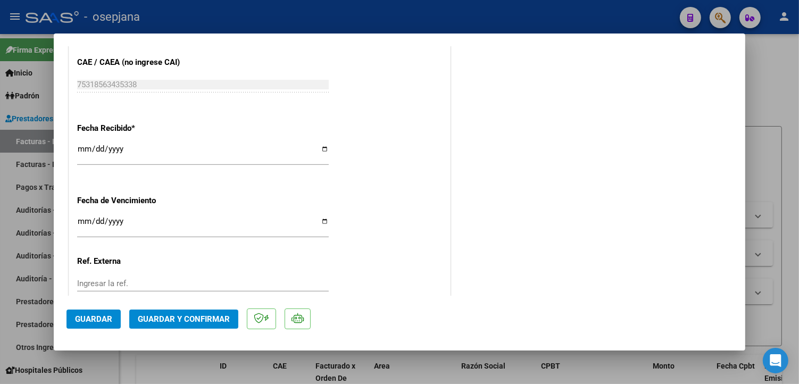
click at [321, 150] on input "[DATE]" at bounding box center [203, 153] width 252 height 17
type input "[DATE]"
click at [320, 219] on input "Ingresar la fecha" at bounding box center [203, 225] width 252 height 17
type input "[DATE]"
click at [137, 283] on input "Ingresar la ref." at bounding box center [203, 284] width 252 height 10
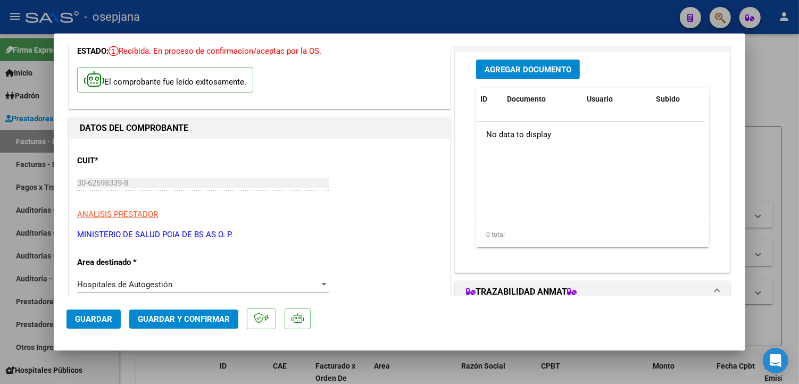
scroll to position [0, 0]
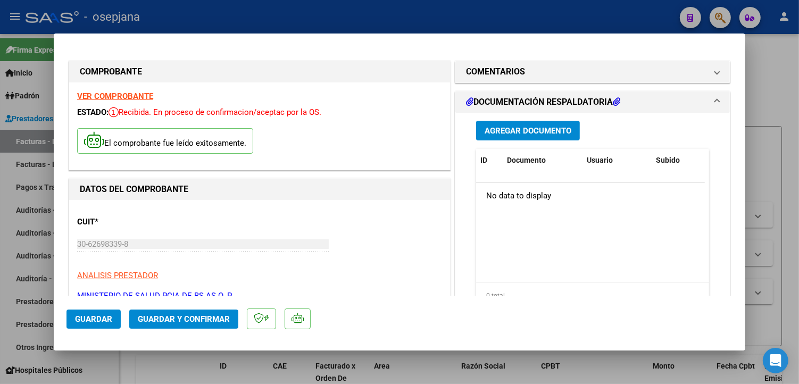
type input "33671"
click at [516, 128] on span "Agregar Documento" at bounding box center [528, 131] width 87 height 10
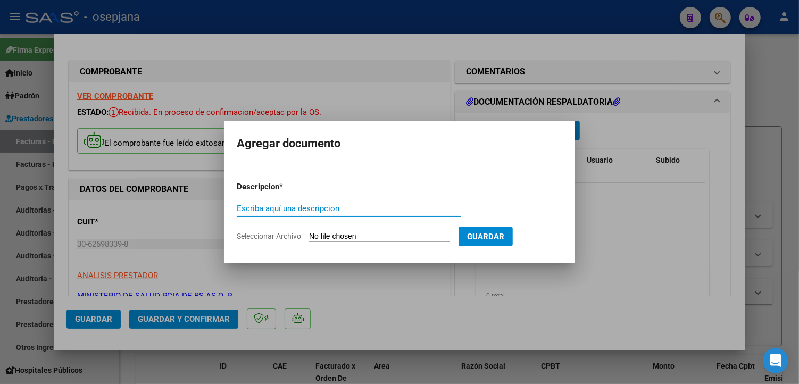
click at [357, 235] on input "Seleccionar Archivo" at bounding box center [379, 237] width 141 height 10
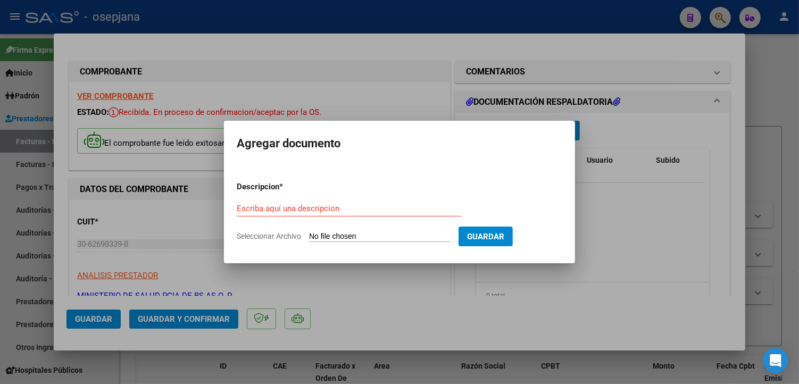
type input "C:\fakepath\SAMO FC Nº 15836.pdf"
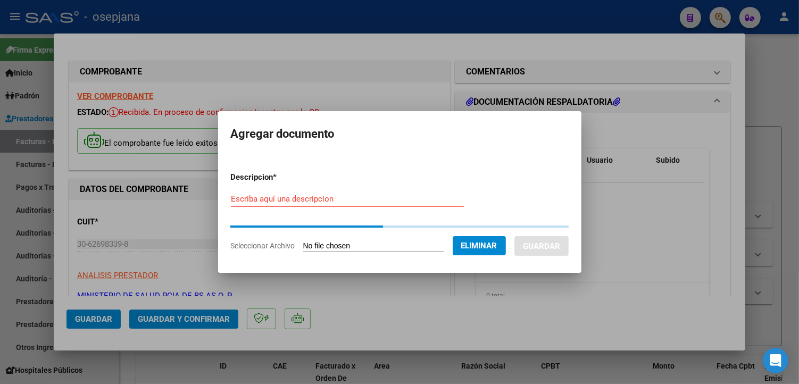
click at [304, 201] on input "Escriba aquí una descripcion" at bounding box center [347, 199] width 233 height 10
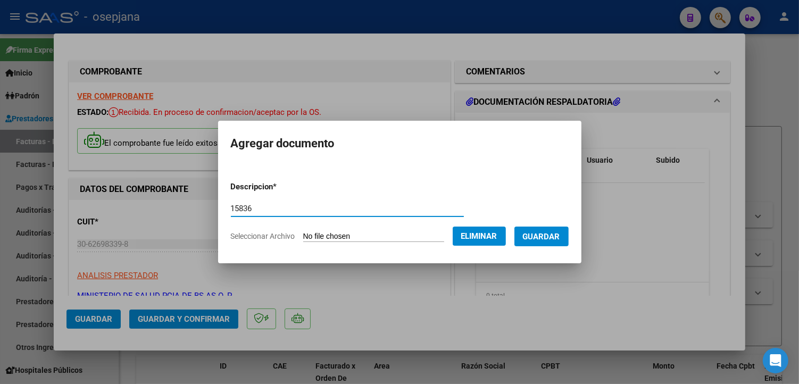
type input "15836"
click at [569, 236] on button "Guardar" at bounding box center [541, 237] width 54 height 20
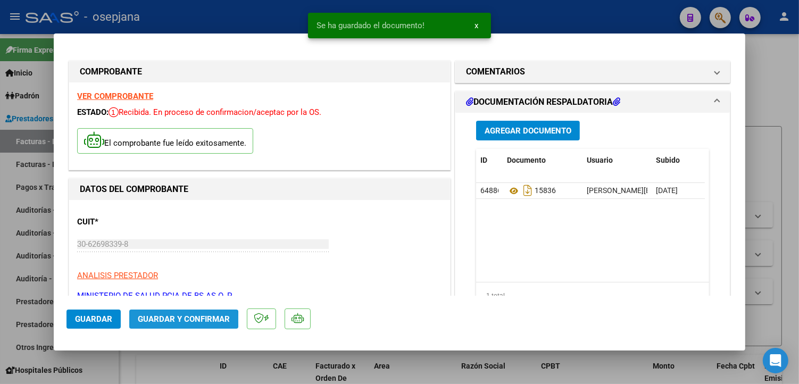
click at [168, 321] on span "Guardar y Confirmar" at bounding box center [184, 319] width 92 height 10
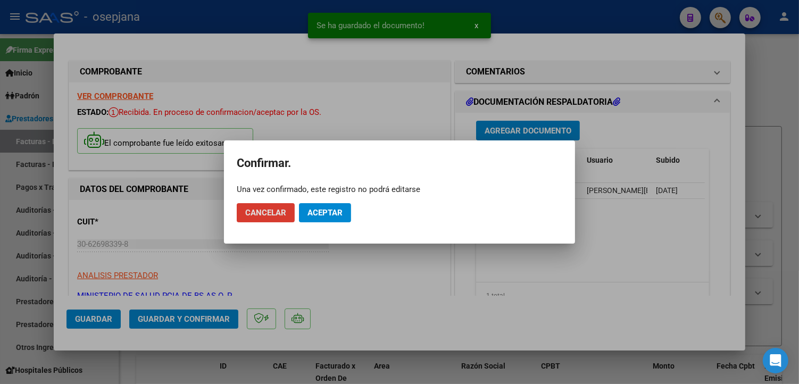
click at [331, 213] on span "Aceptar" at bounding box center [324, 213] width 35 height 10
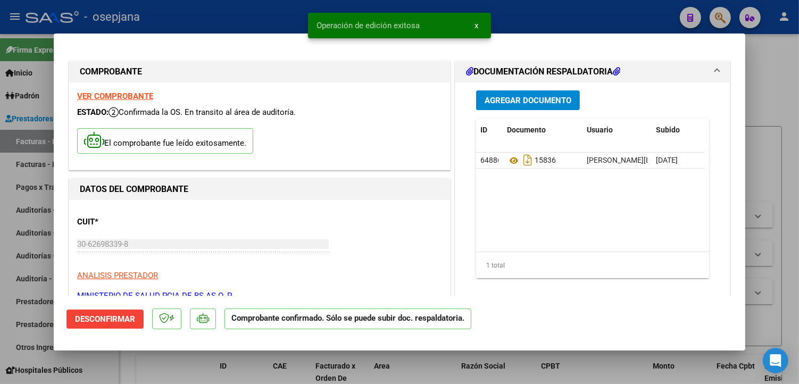
click at [254, 14] on div at bounding box center [399, 192] width 799 height 384
type input "$ 0,00"
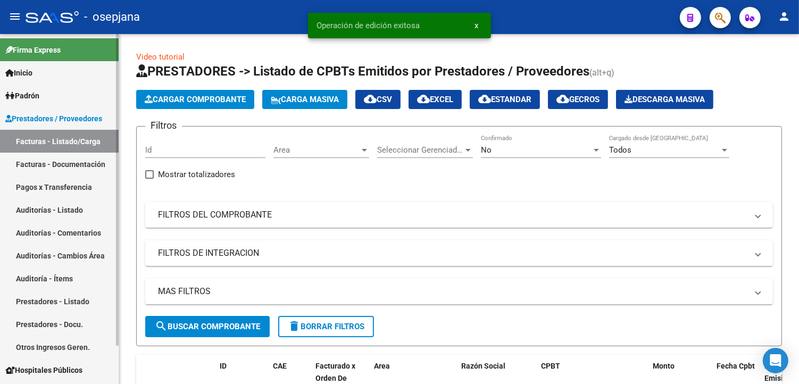
click at [52, 160] on link "Facturas - Documentación" at bounding box center [59, 164] width 119 height 23
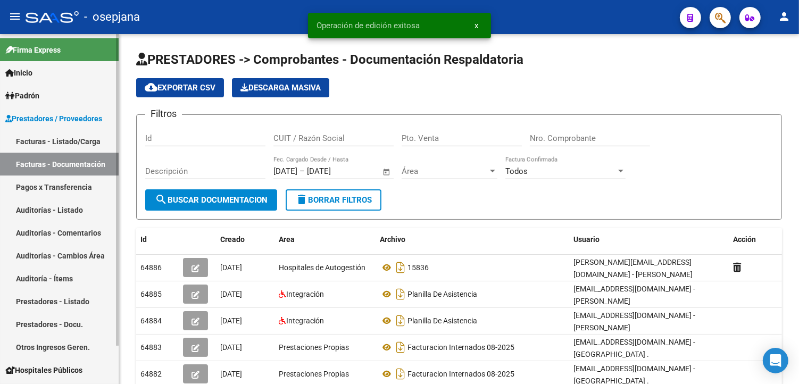
click at [55, 182] on link "Pagos x Transferencia" at bounding box center [59, 187] width 119 height 23
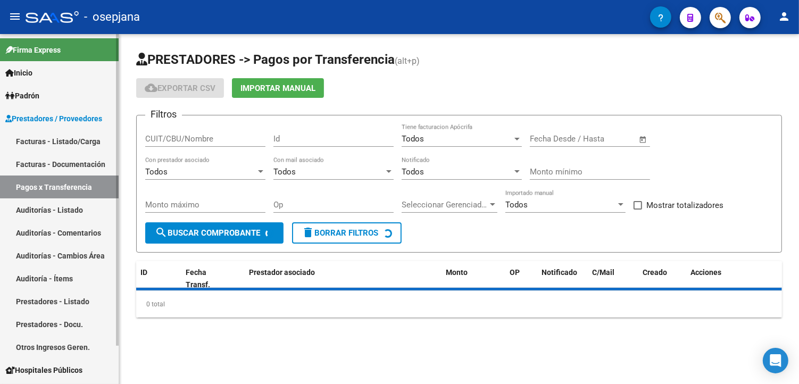
click at [62, 205] on link "Auditorías - Listado" at bounding box center [59, 209] width 119 height 23
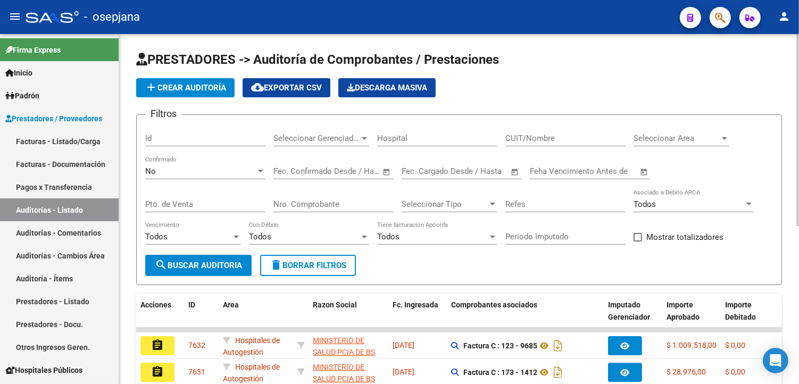
click at [186, 83] on span "add Crear Auditoría" at bounding box center [185, 88] width 81 height 10
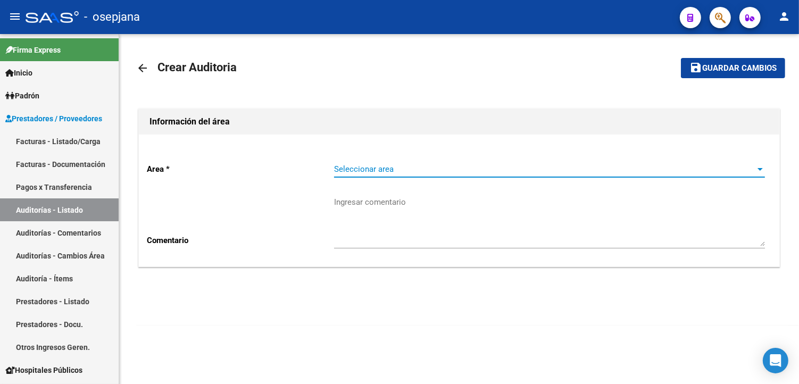
click at [410, 166] on span "Seleccionar area" at bounding box center [544, 169] width 421 height 10
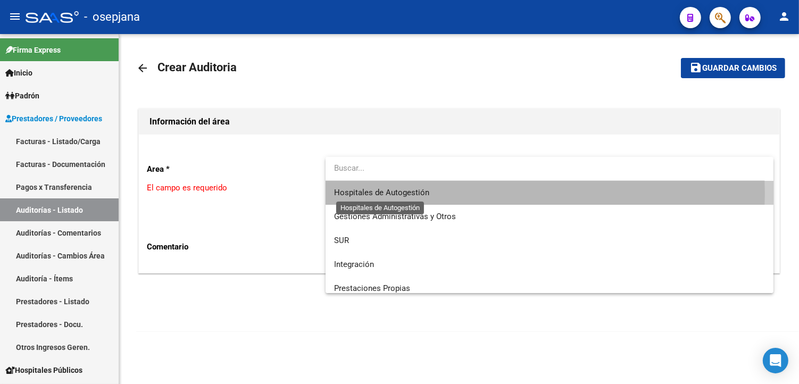
click at [364, 192] on span "Hospitales de Autogestión" at bounding box center [381, 193] width 95 height 10
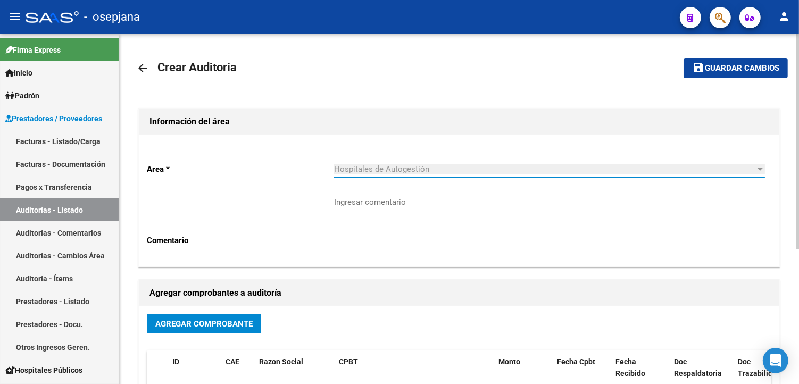
click at [190, 327] on span "Agregar Comprobante" at bounding box center [203, 324] width 97 height 10
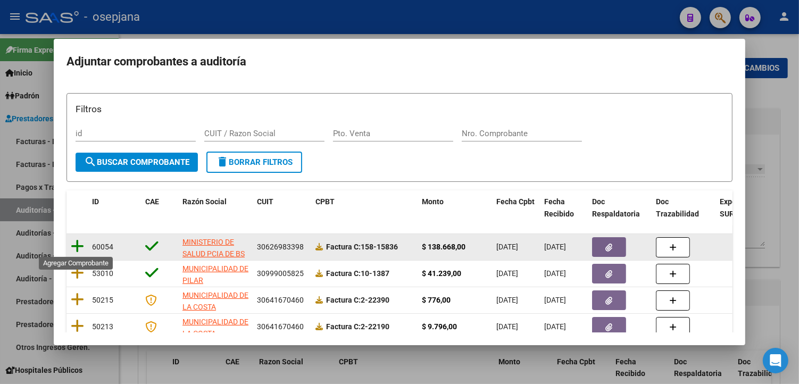
click at [80, 245] on icon at bounding box center [77, 246] width 13 height 15
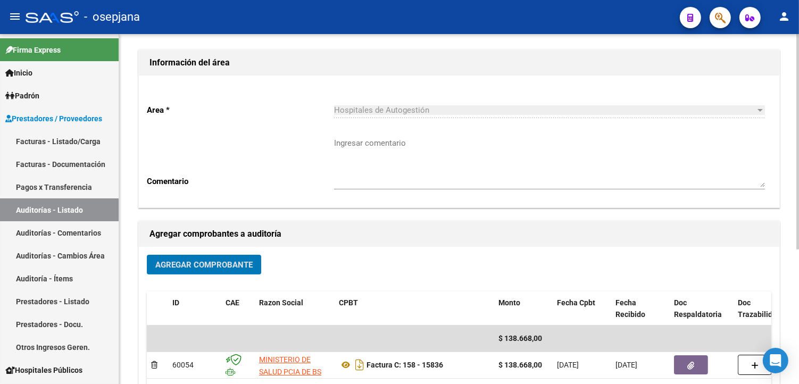
scroll to position [118, 0]
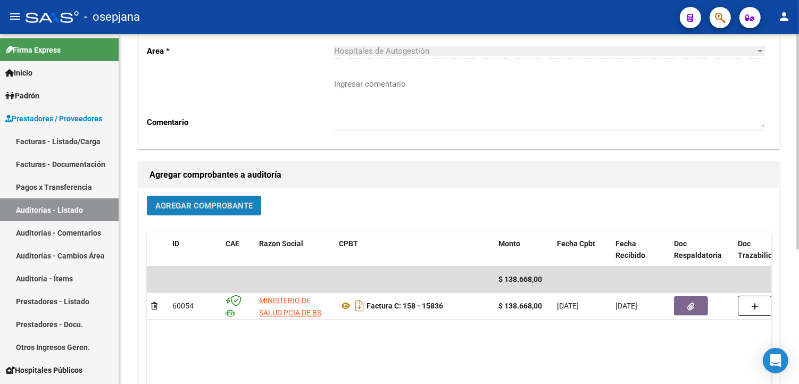
click at [229, 212] on button "Agregar Comprobante" at bounding box center [204, 206] width 114 height 20
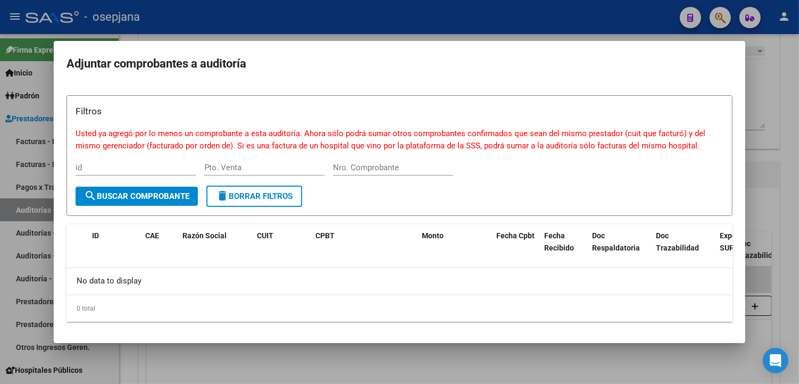
click at [394, 27] on div at bounding box center [399, 192] width 799 height 384
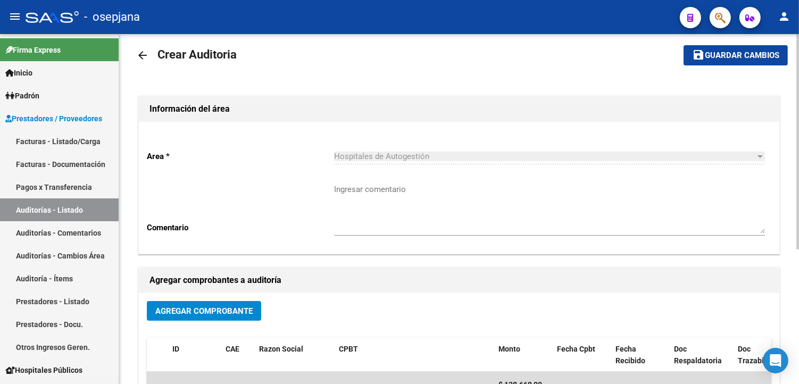
scroll to position [0, 0]
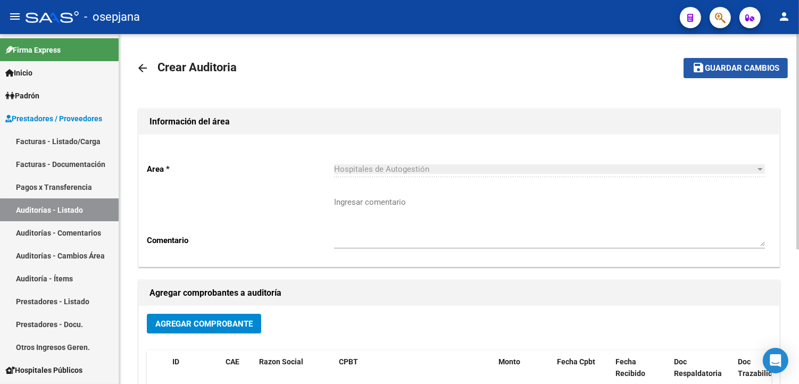
click at [740, 68] on span "Guardar cambios" at bounding box center [742, 69] width 74 height 10
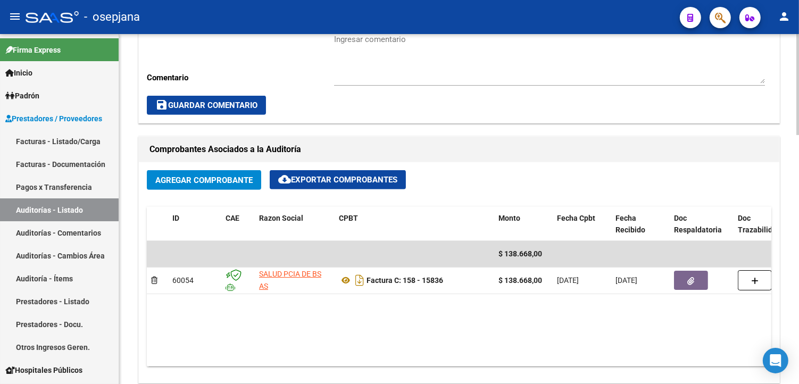
scroll to position [1, 0]
click at [193, 179] on span "Agregar Comprobante" at bounding box center [203, 181] width 97 height 10
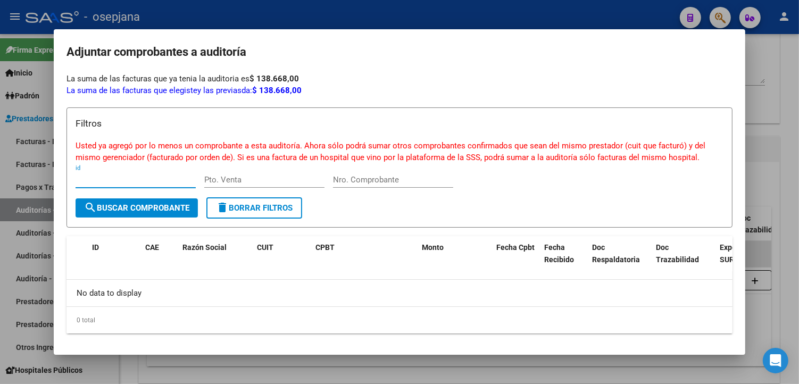
click at [516, 12] on div at bounding box center [399, 192] width 799 height 384
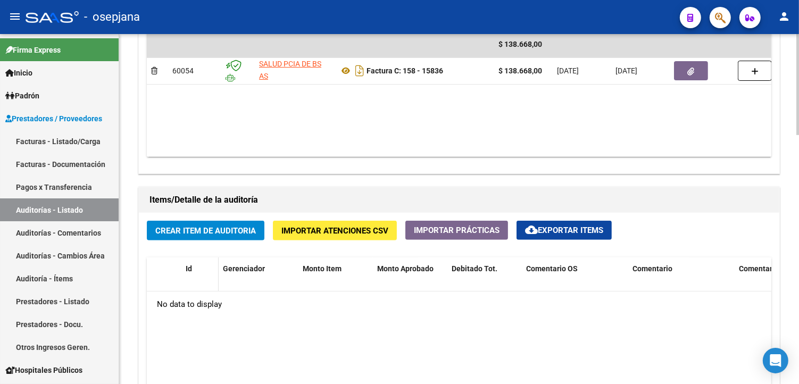
scroll to position [650, 0]
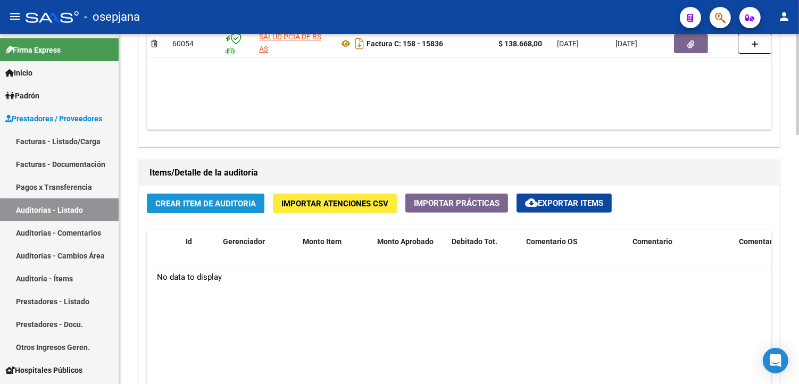
click at [200, 203] on span "Crear Item de Auditoria" at bounding box center [205, 204] width 101 height 10
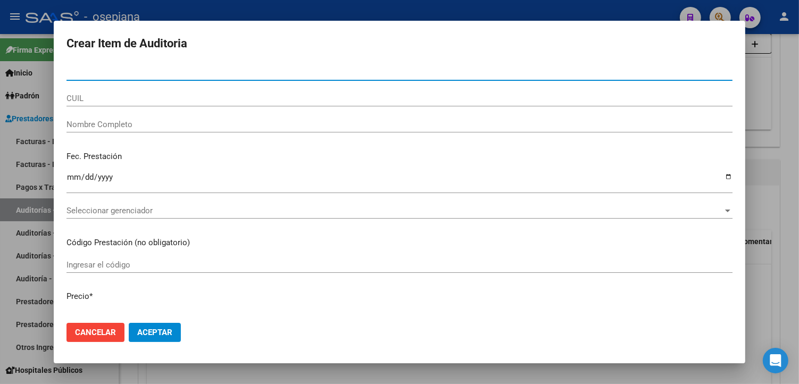
click at [111, 76] on input "Nro Documento" at bounding box center [399, 73] width 666 height 10
type input "14021922"
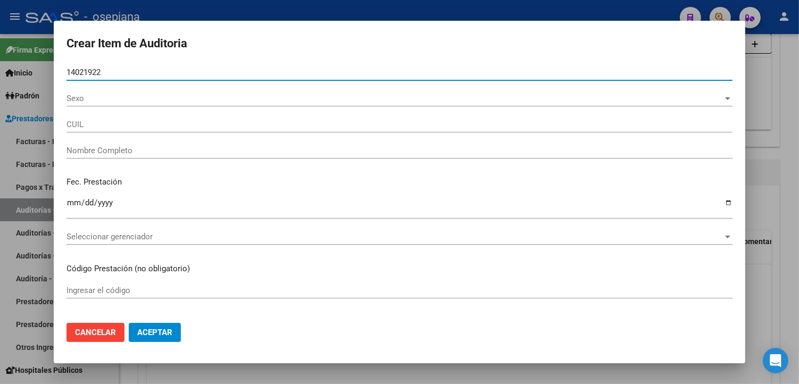
type input "20140219224"
type input "[PERSON_NAME]"
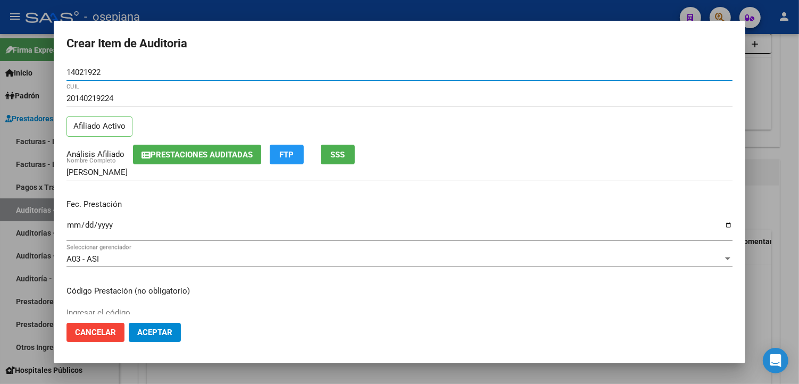
type input "14021922"
click at [68, 224] on input "Ingresar la fecha" at bounding box center [399, 229] width 666 height 17
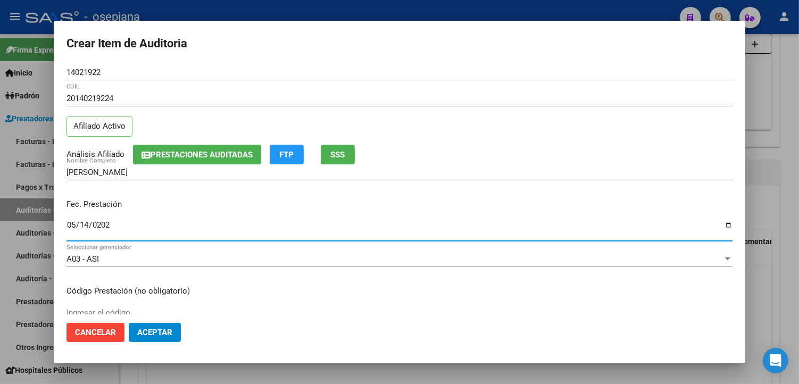
type input "[DATE]"
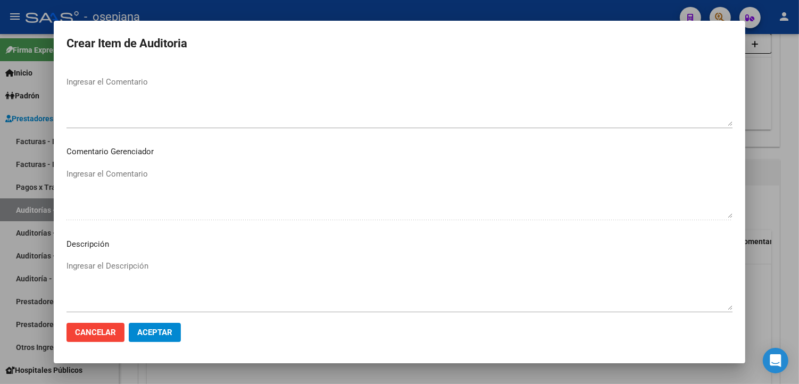
scroll to position [708, 0]
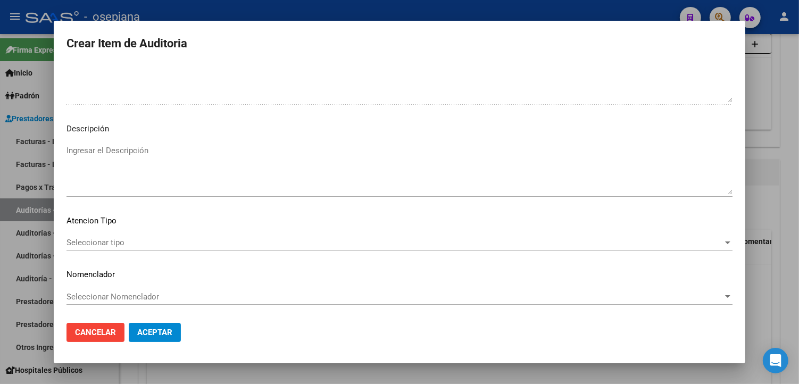
click at [99, 246] on span "Seleccionar tipo" at bounding box center [394, 243] width 656 height 10
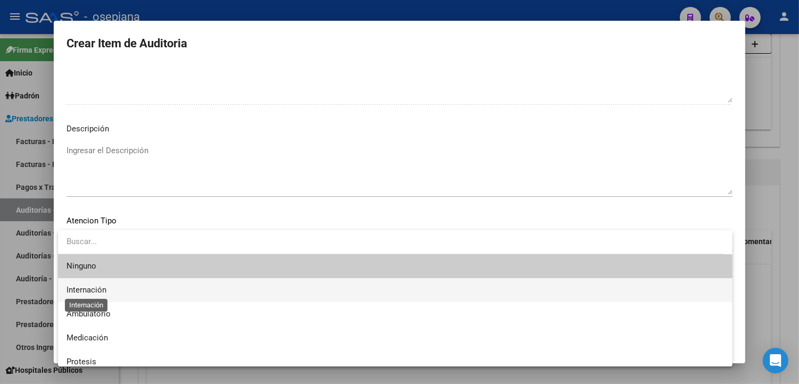
click at [90, 289] on span "Internación" at bounding box center [86, 290] width 40 height 10
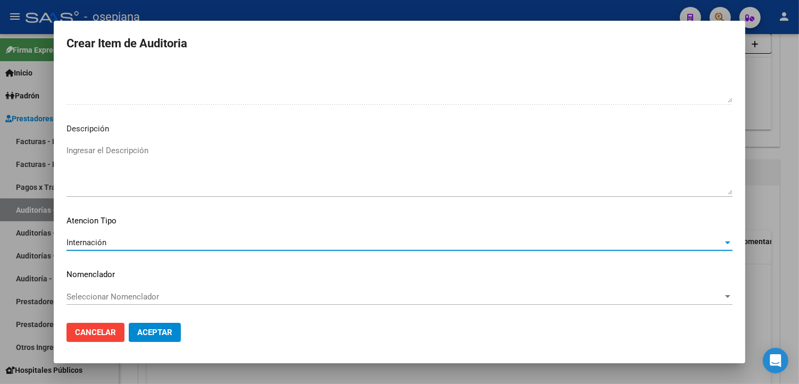
click at [91, 297] on span "Seleccionar Nomenclador" at bounding box center [394, 297] width 656 height 10
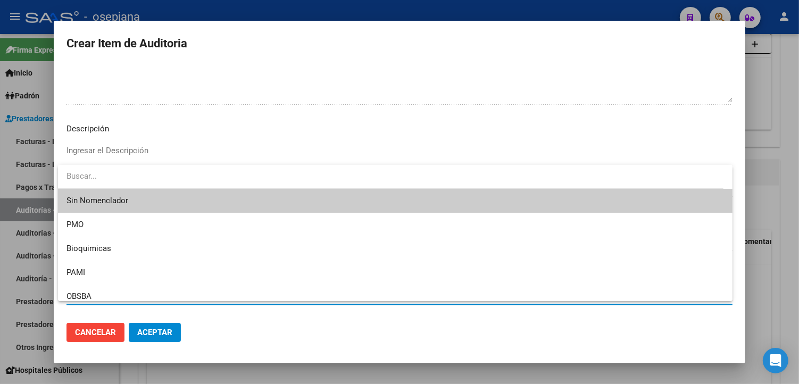
click at [105, 201] on span "Sin Nomenclador" at bounding box center [394, 201] width 657 height 24
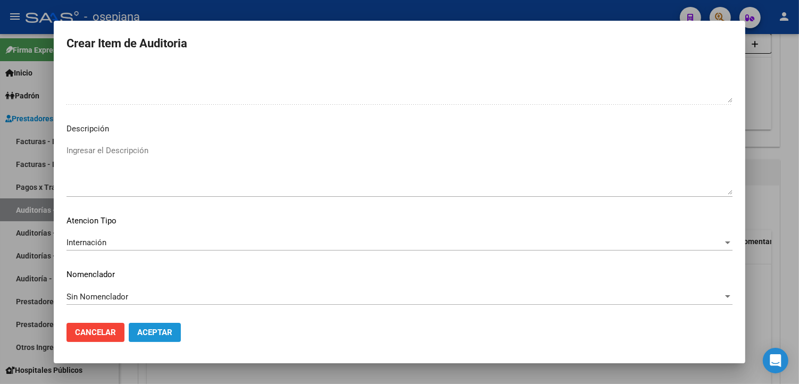
click at [155, 329] on span "Aceptar" at bounding box center [154, 333] width 35 height 10
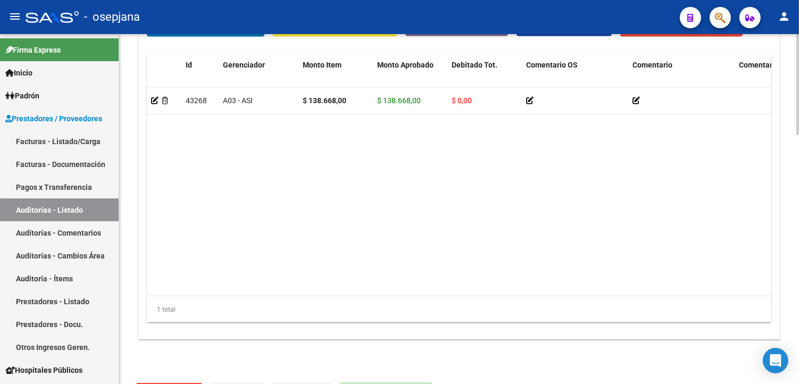
scroll to position [768, 0]
